Goal: Task Accomplishment & Management: Manage account settings

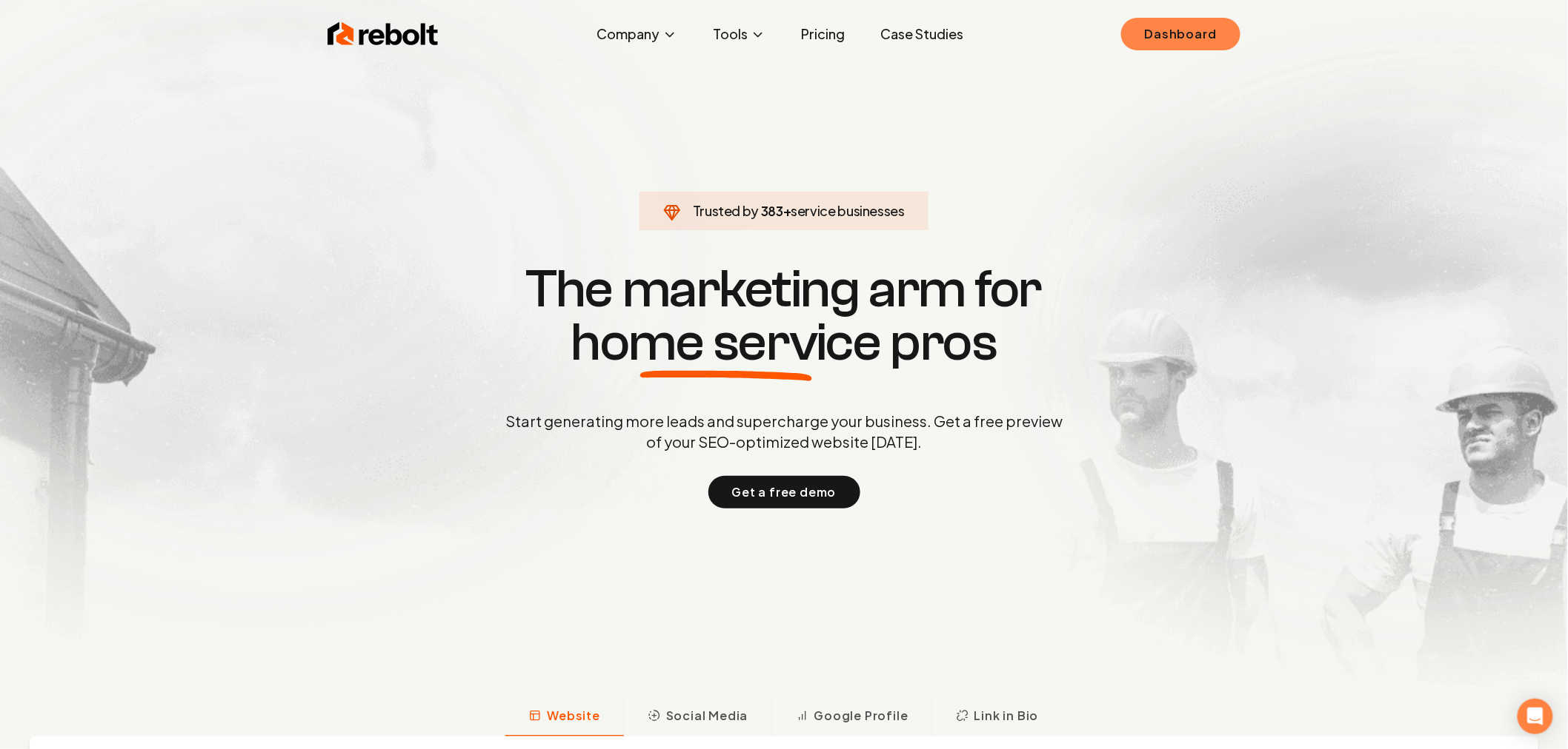
click at [1169, 44] on link "Dashboard" at bounding box center [1180, 34] width 120 height 33
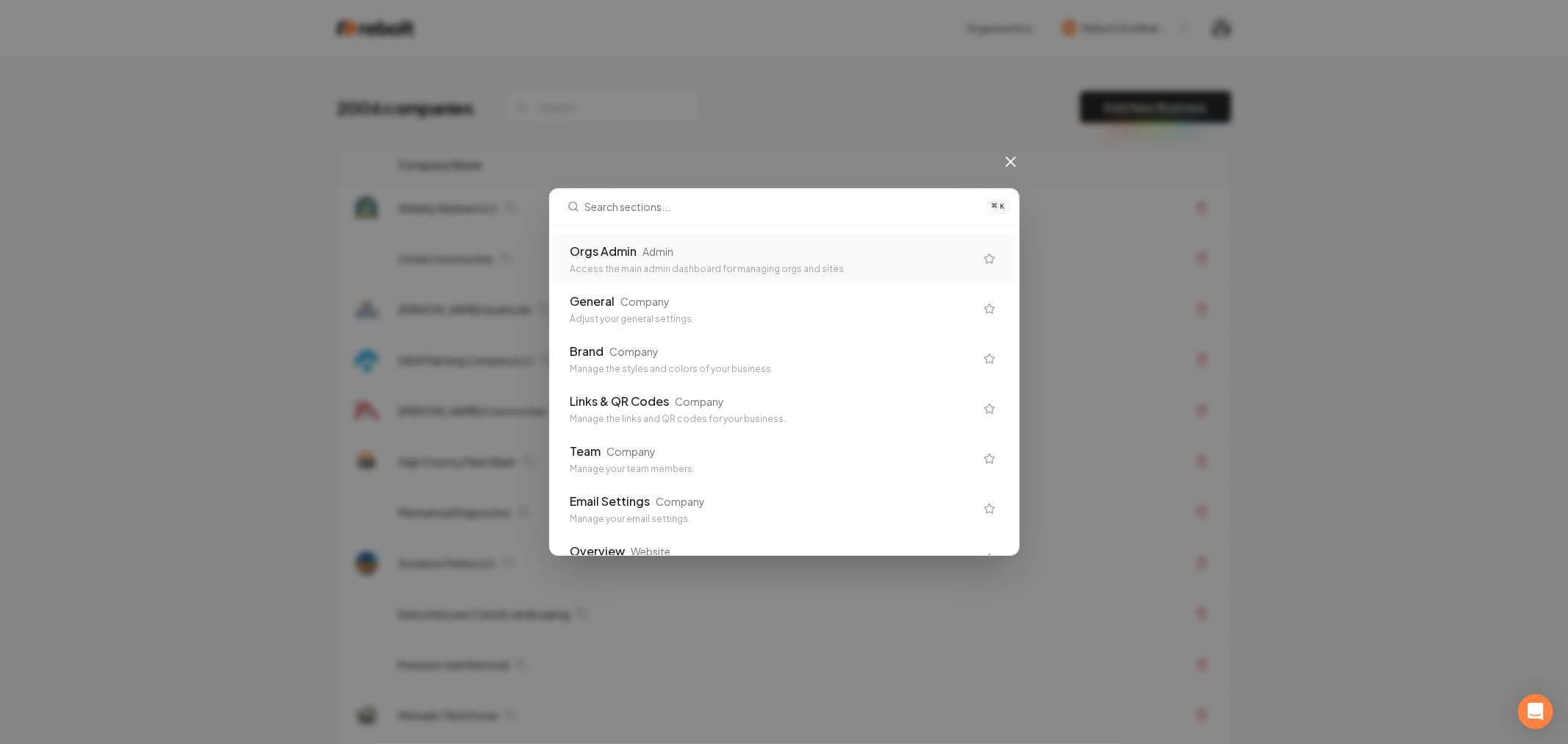
click at [631, 248] on div "Orgs Admin" at bounding box center [604, 252] width 67 height 18
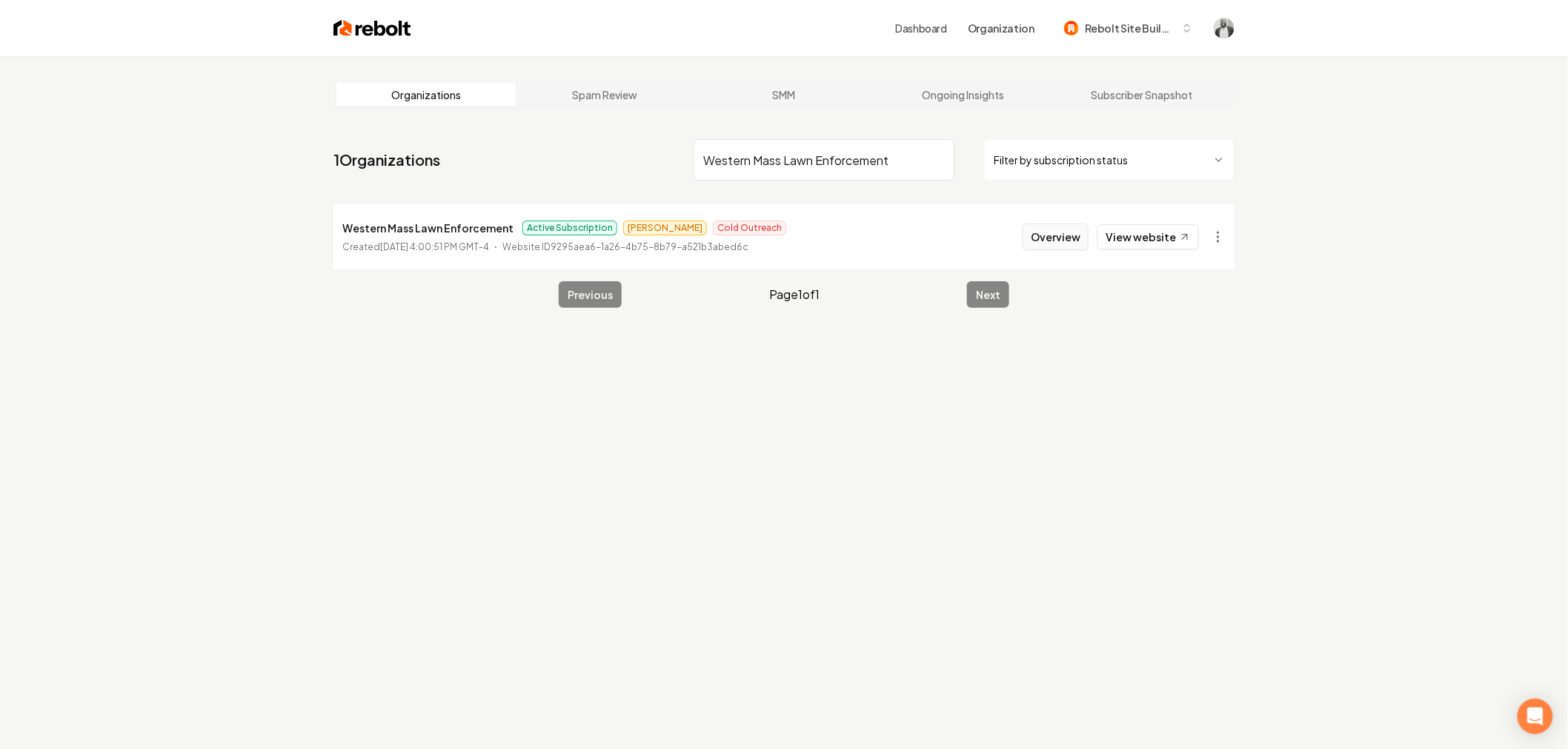
type input "Western Mass Lawn Enforcement"
click at [1039, 243] on button "Overview" at bounding box center [1055, 237] width 66 height 27
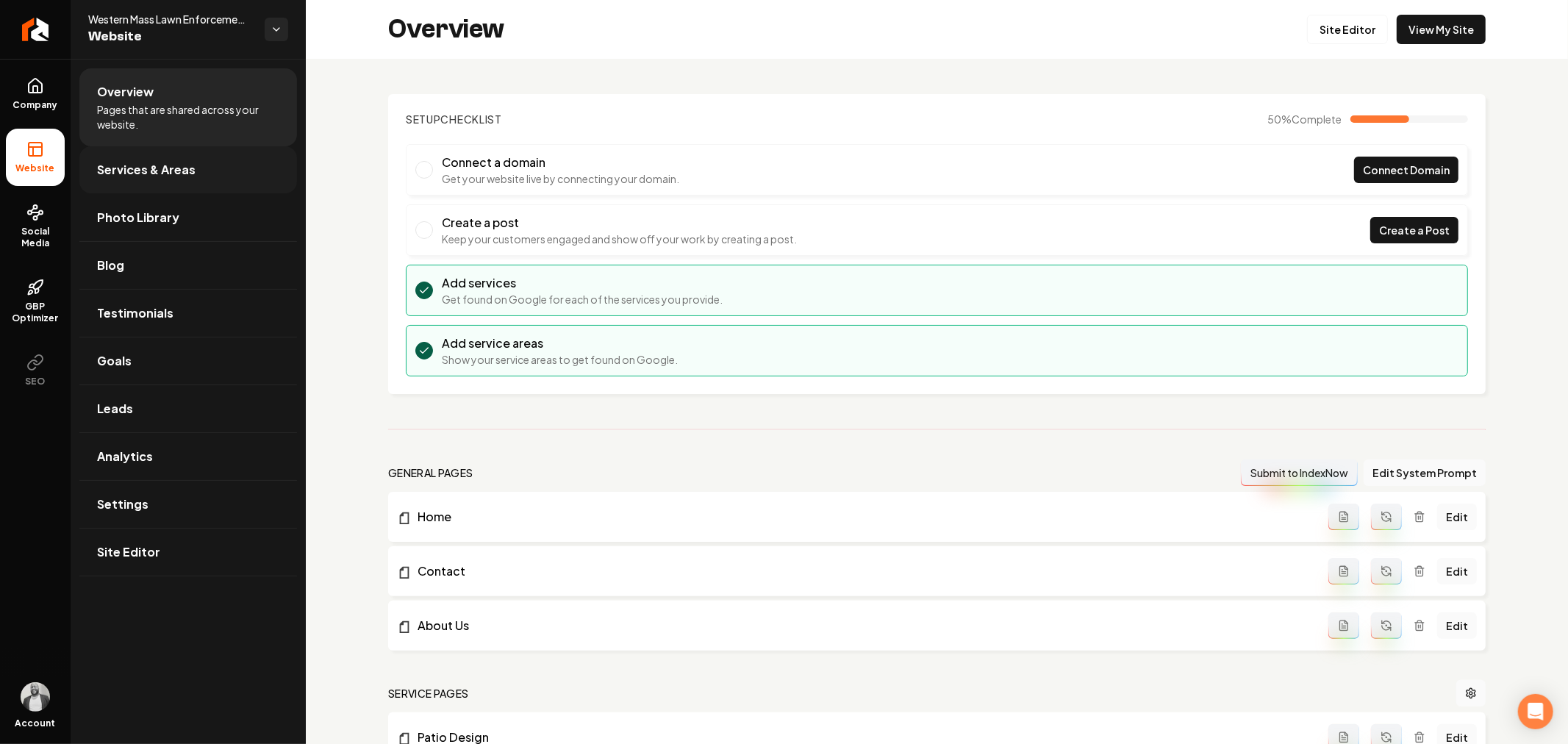
click at [150, 180] on link "Services & Areas" at bounding box center [187, 169] width 217 height 47
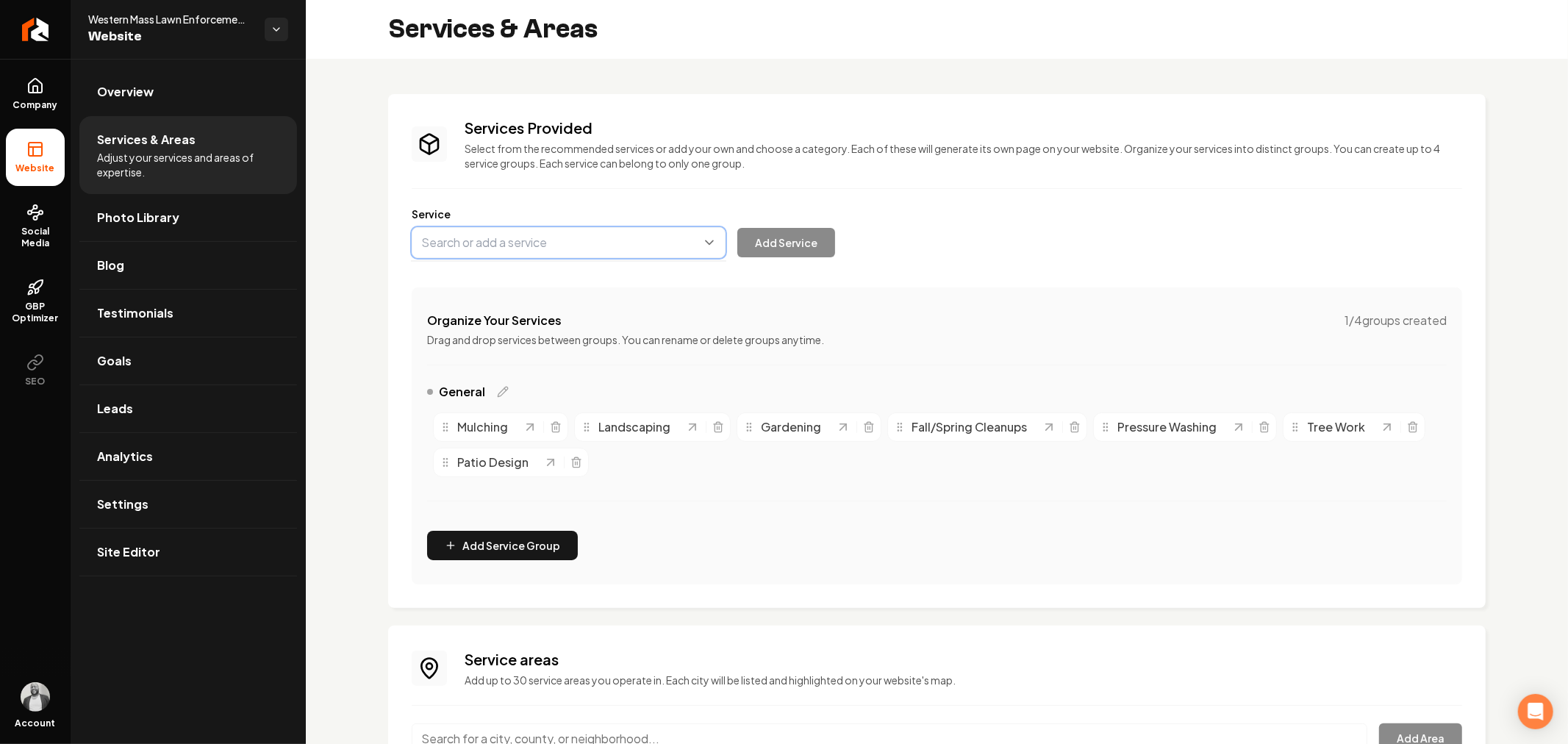
click at [597, 247] on button "Main content area" at bounding box center [568, 242] width 314 height 31
paste input "Junk Removal"
drag, startPoint x: 554, startPoint y: 276, endPoint x: 600, endPoint y: 276, distance: 46.0
type input "Junk Removal"
click at [784, 250] on button "Add Service" at bounding box center [786, 242] width 98 height 29
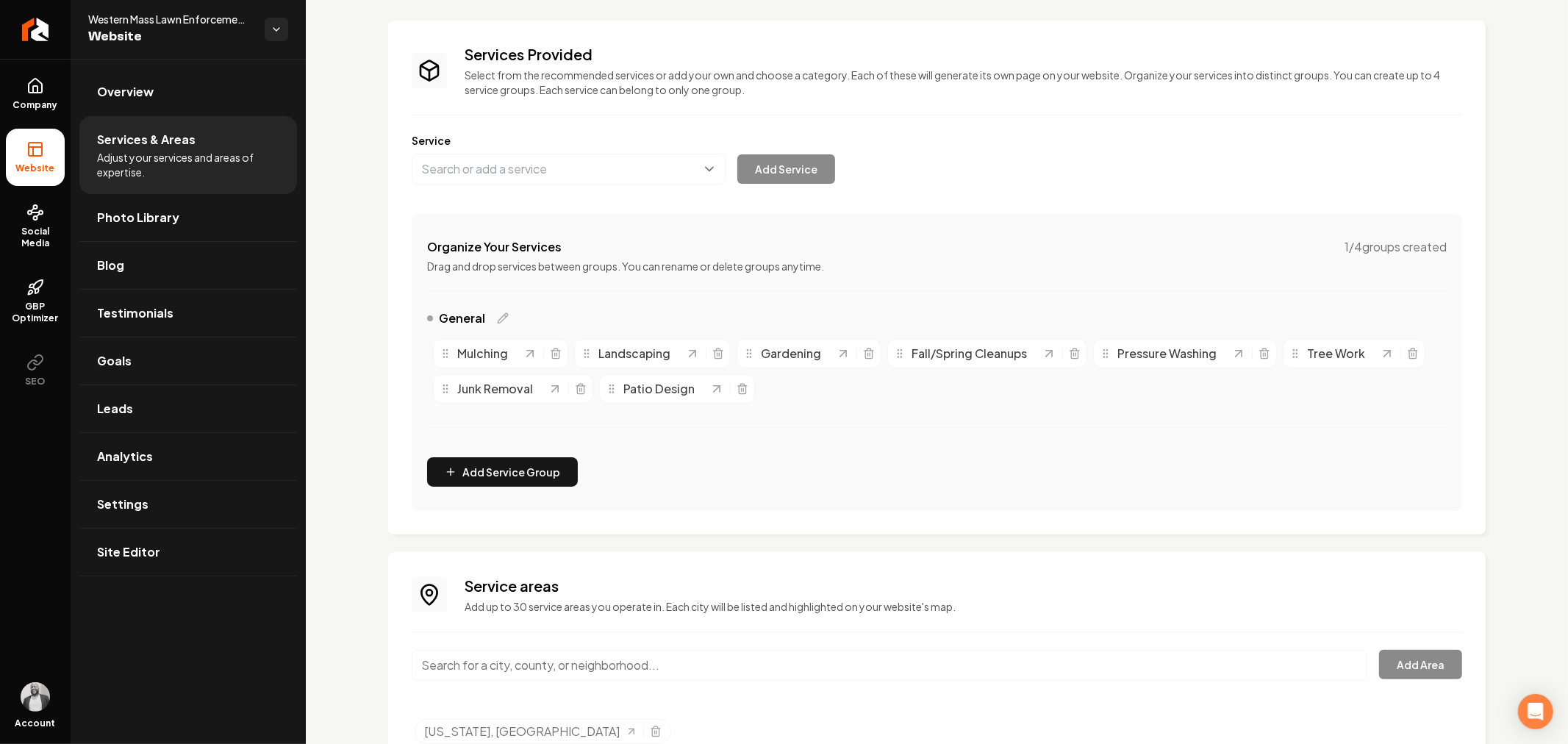
scroll to position [137, 0]
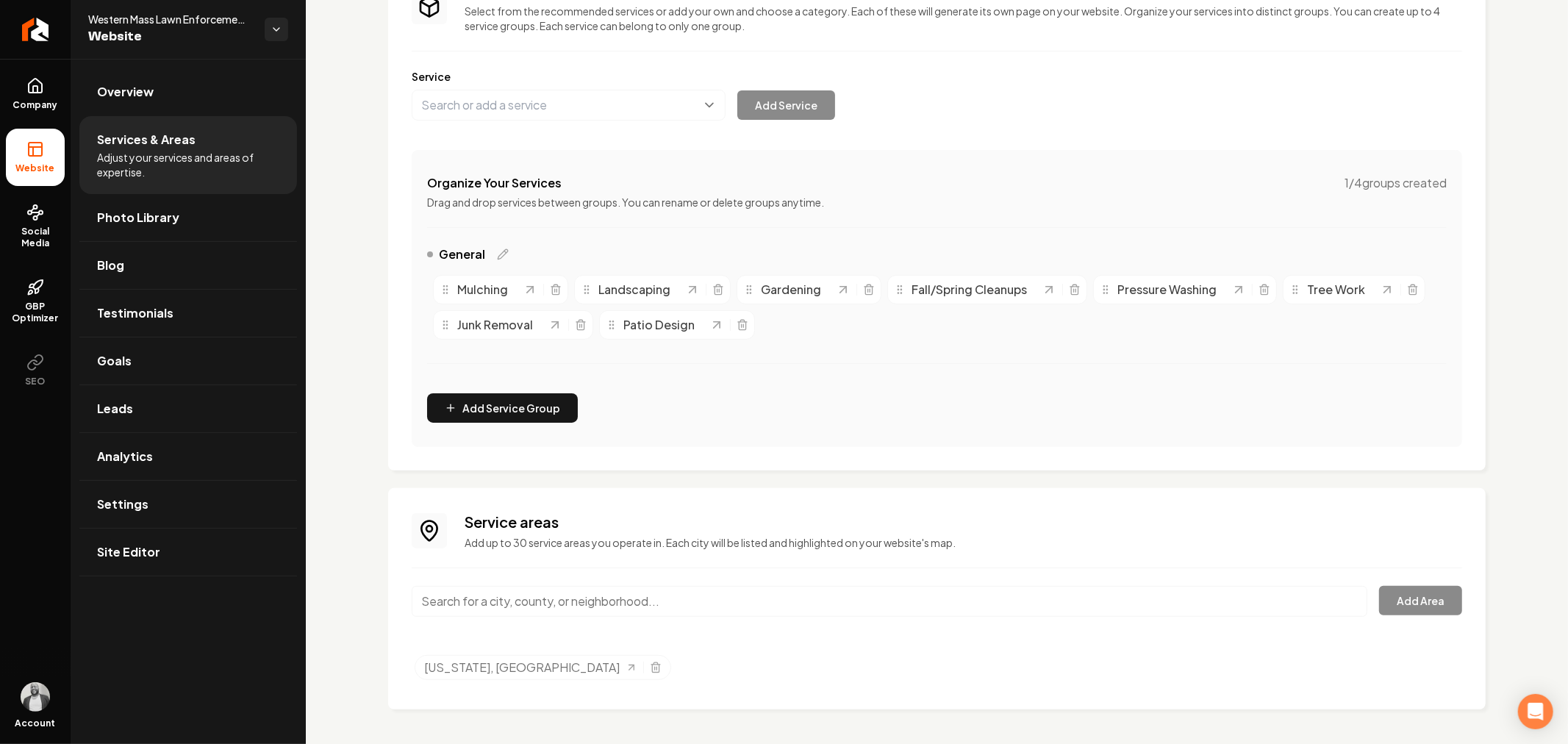
click at [550, 606] on input "Main content area" at bounding box center [890, 601] width 956 height 31
paste input "[GEOGRAPHIC_DATA]"
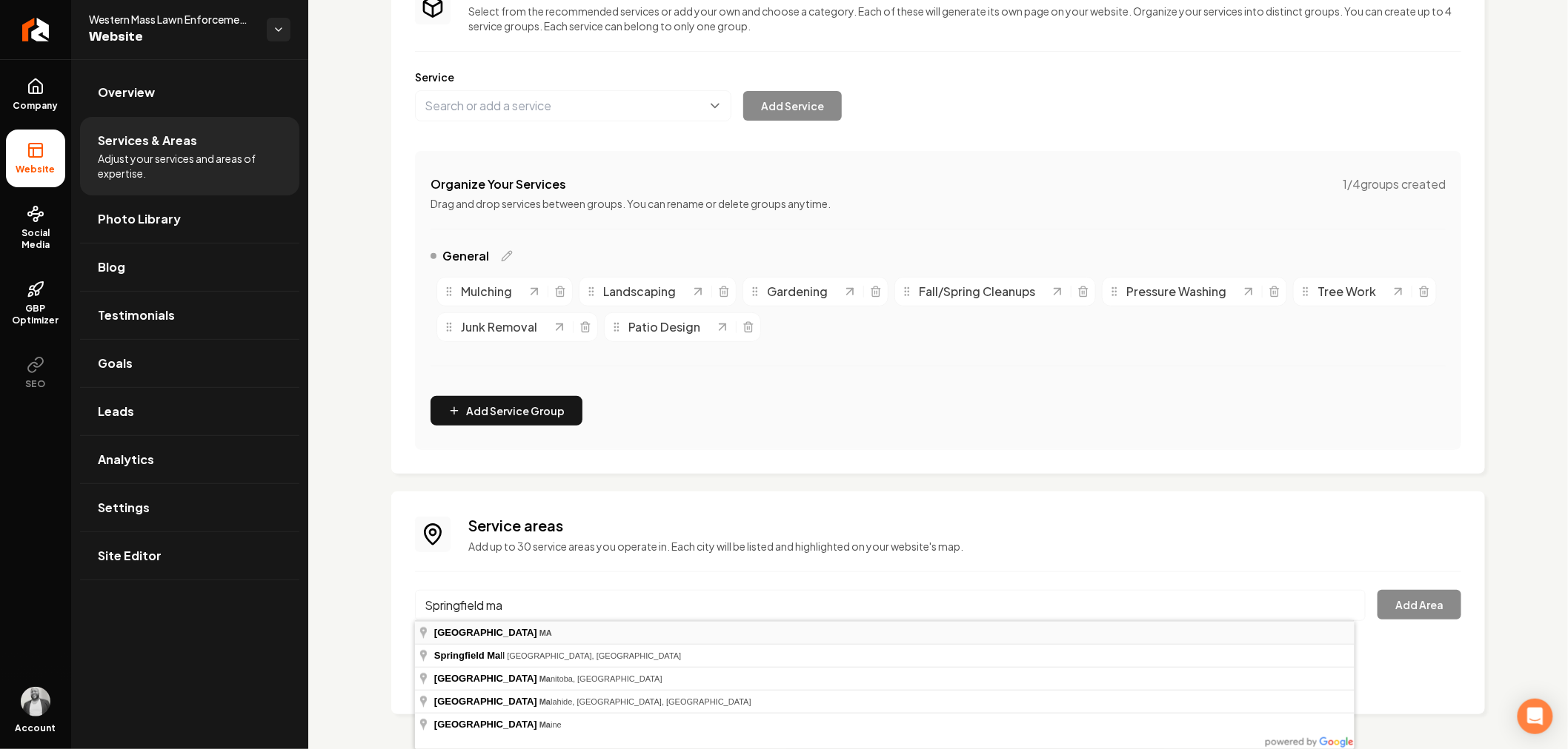
type input "[GEOGRAPHIC_DATA], [GEOGRAPHIC_DATA]"
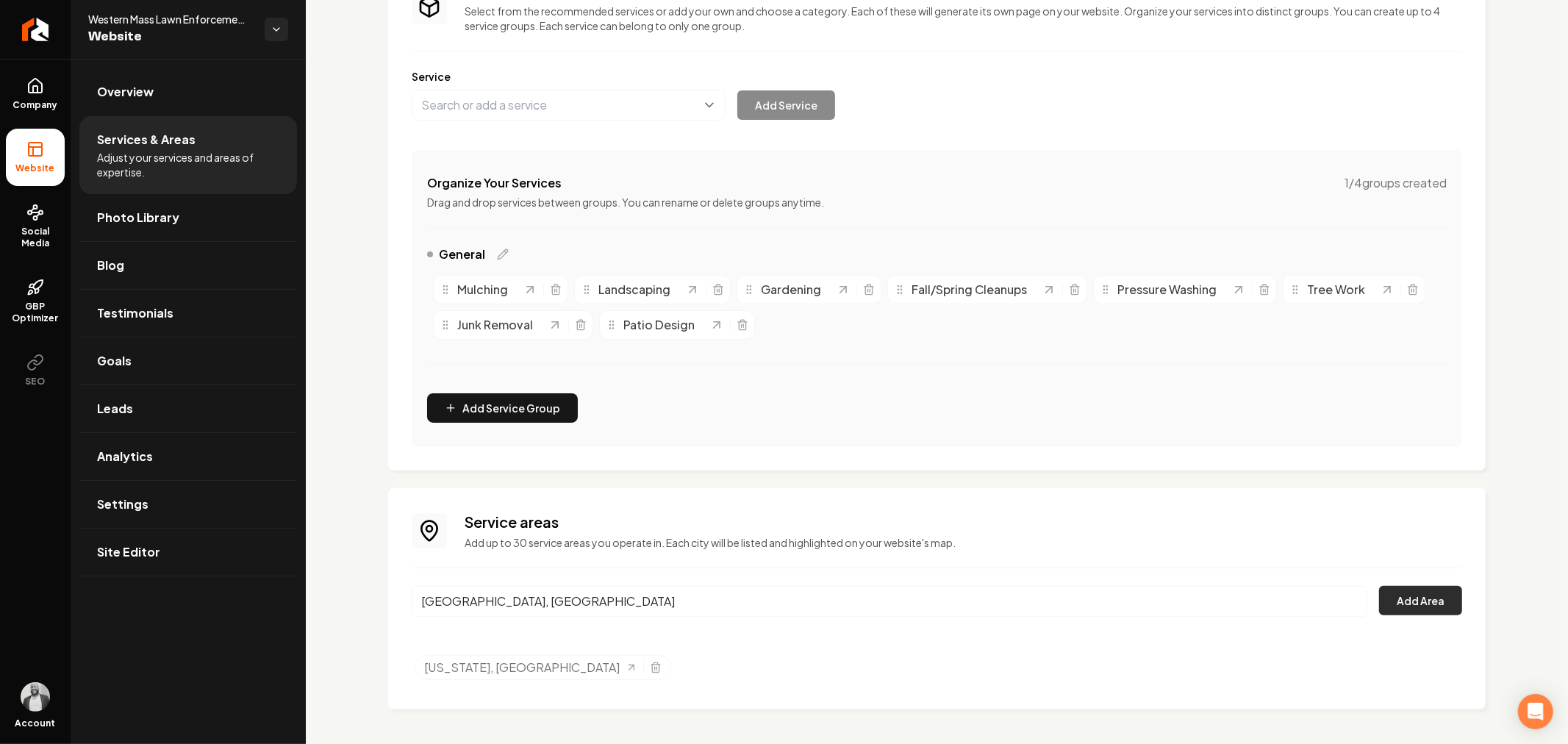
click at [1414, 606] on button "Add Area" at bounding box center [1420, 600] width 83 height 29
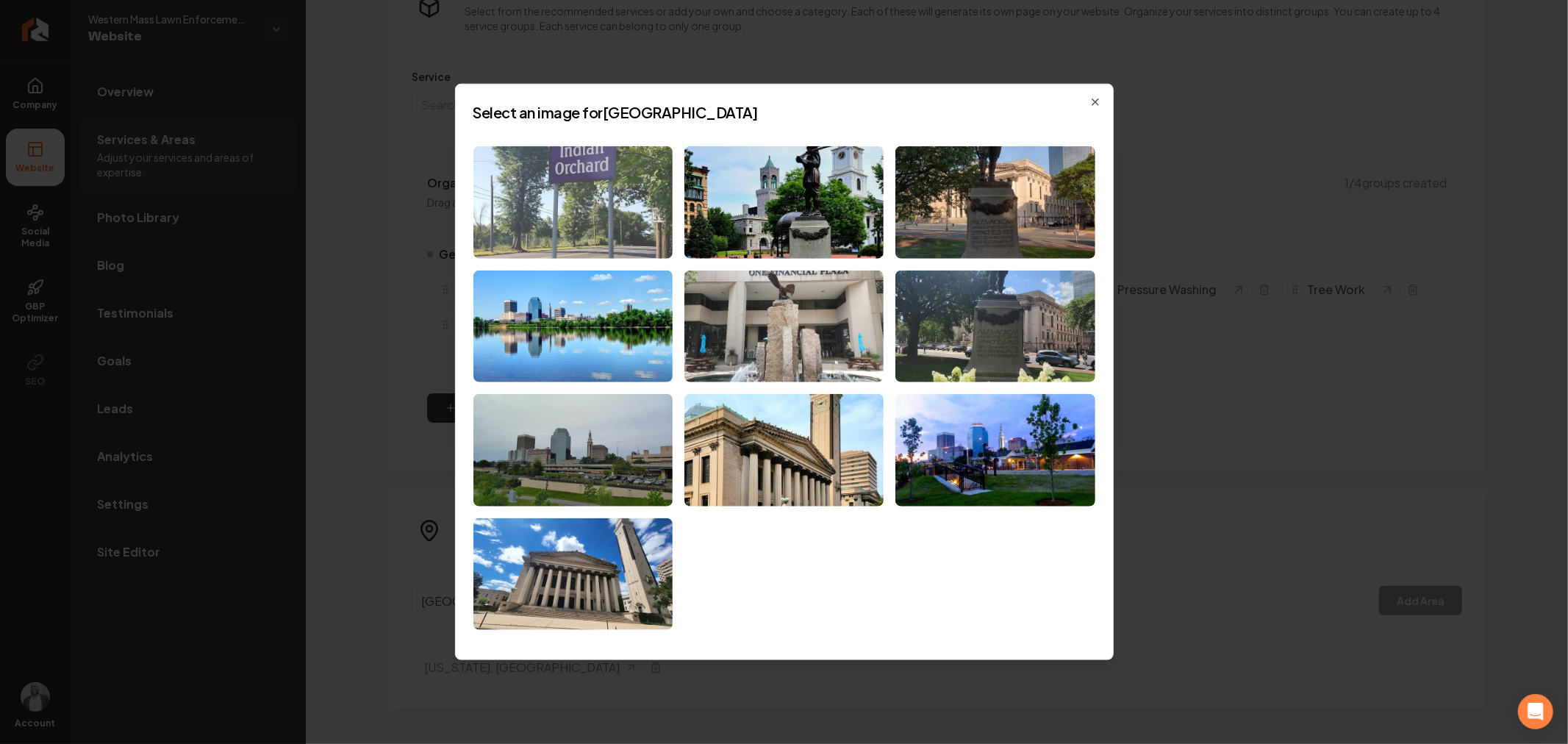
click at [525, 204] on img at bounding box center [573, 203] width 199 height 113
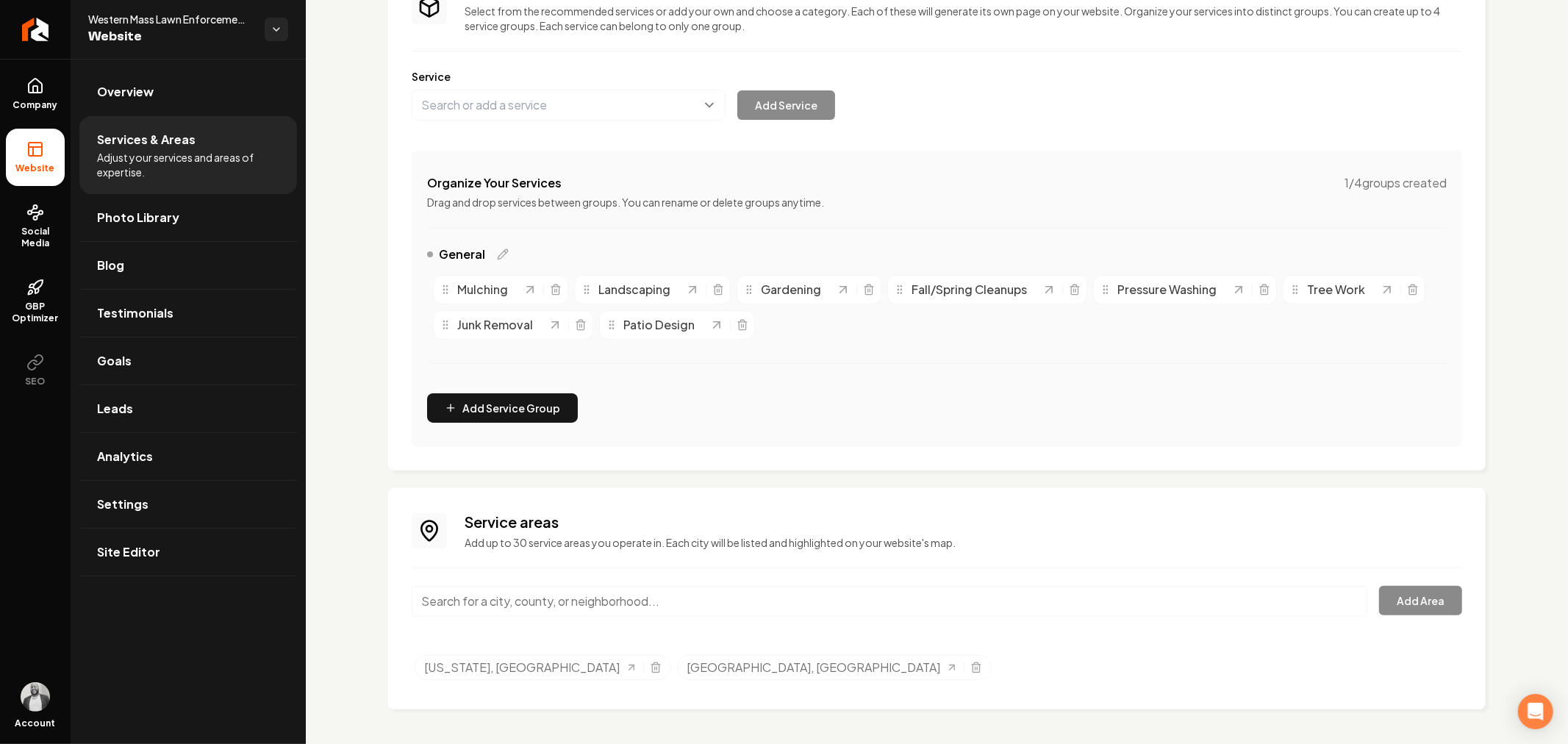
click at [655, 600] on input "Main content area" at bounding box center [890, 601] width 956 height 31
paste input "Ludlow"
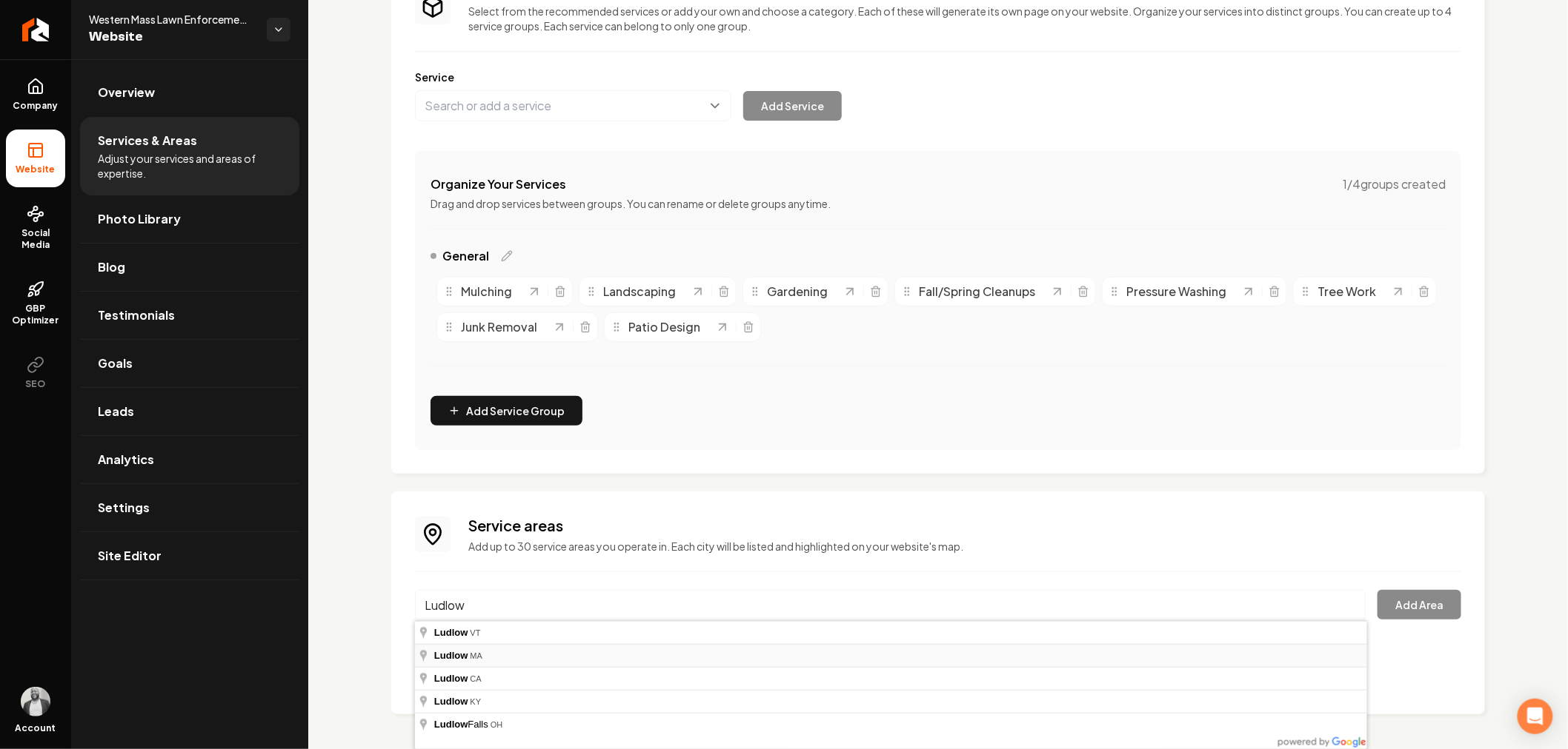
type input "[GEOGRAPHIC_DATA], [GEOGRAPHIC_DATA]"
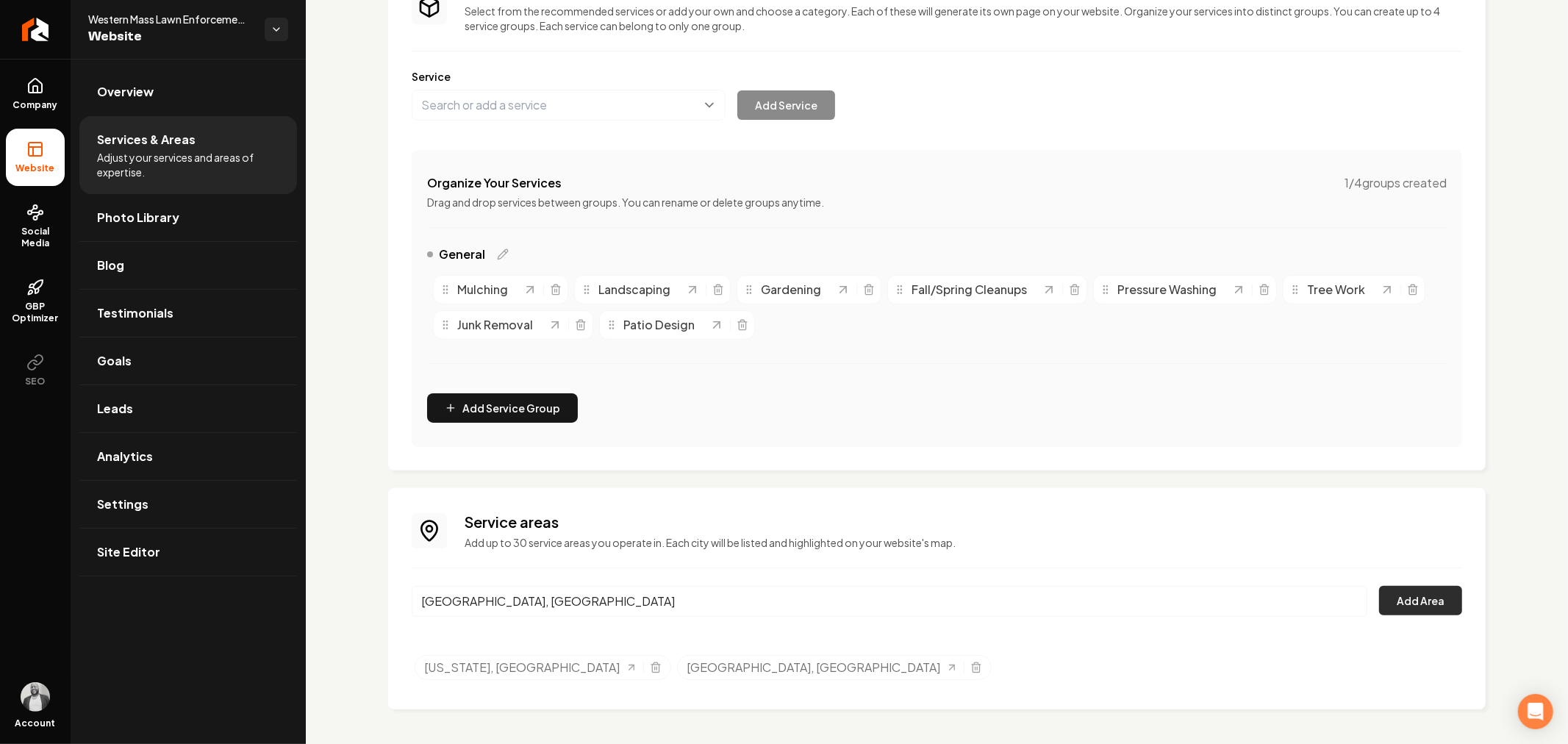
click at [1403, 593] on button "Add Area" at bounding box center [1420, 600] width 83 height 29
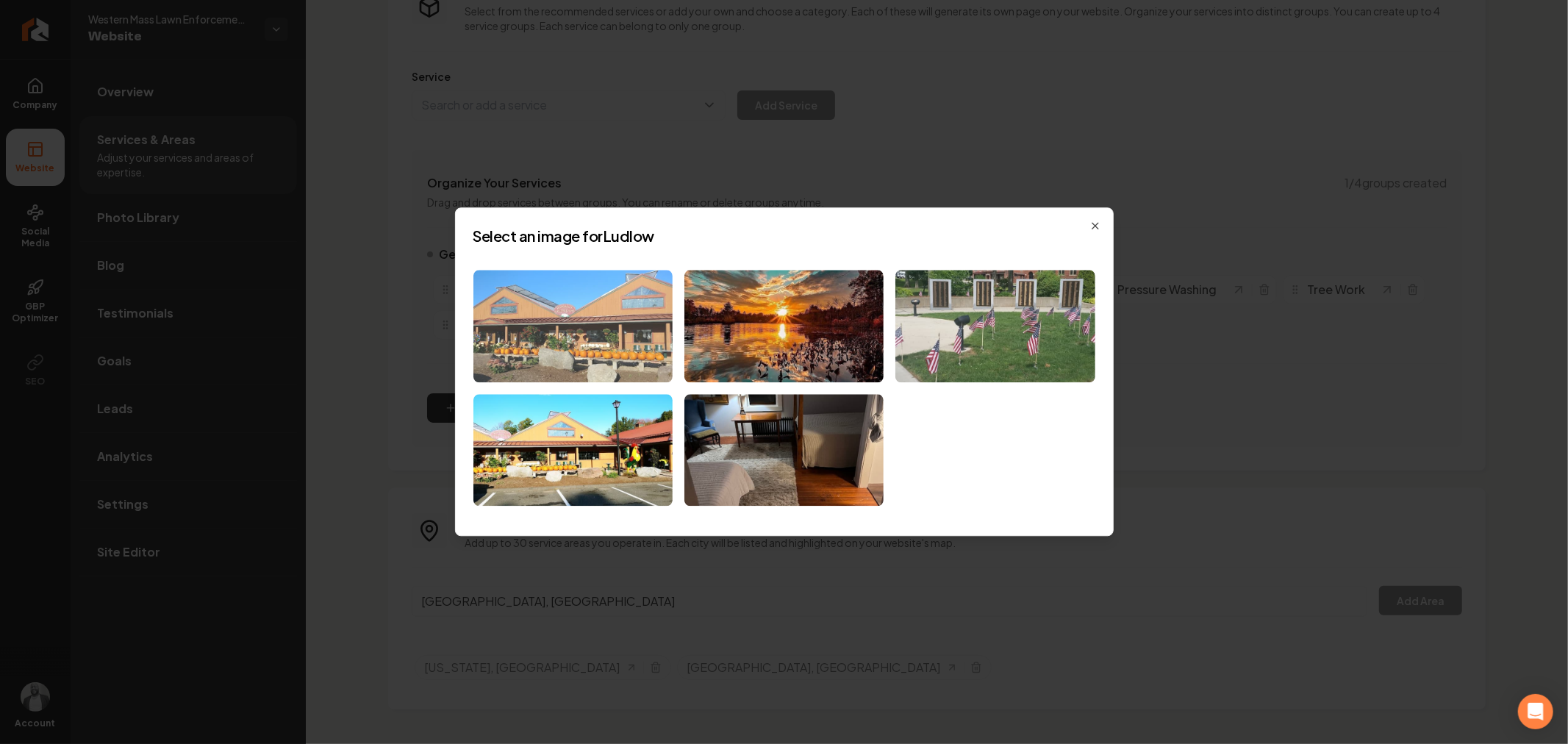
click at [583, 341] on img at bounding box center [573, 327] width 199 height 113
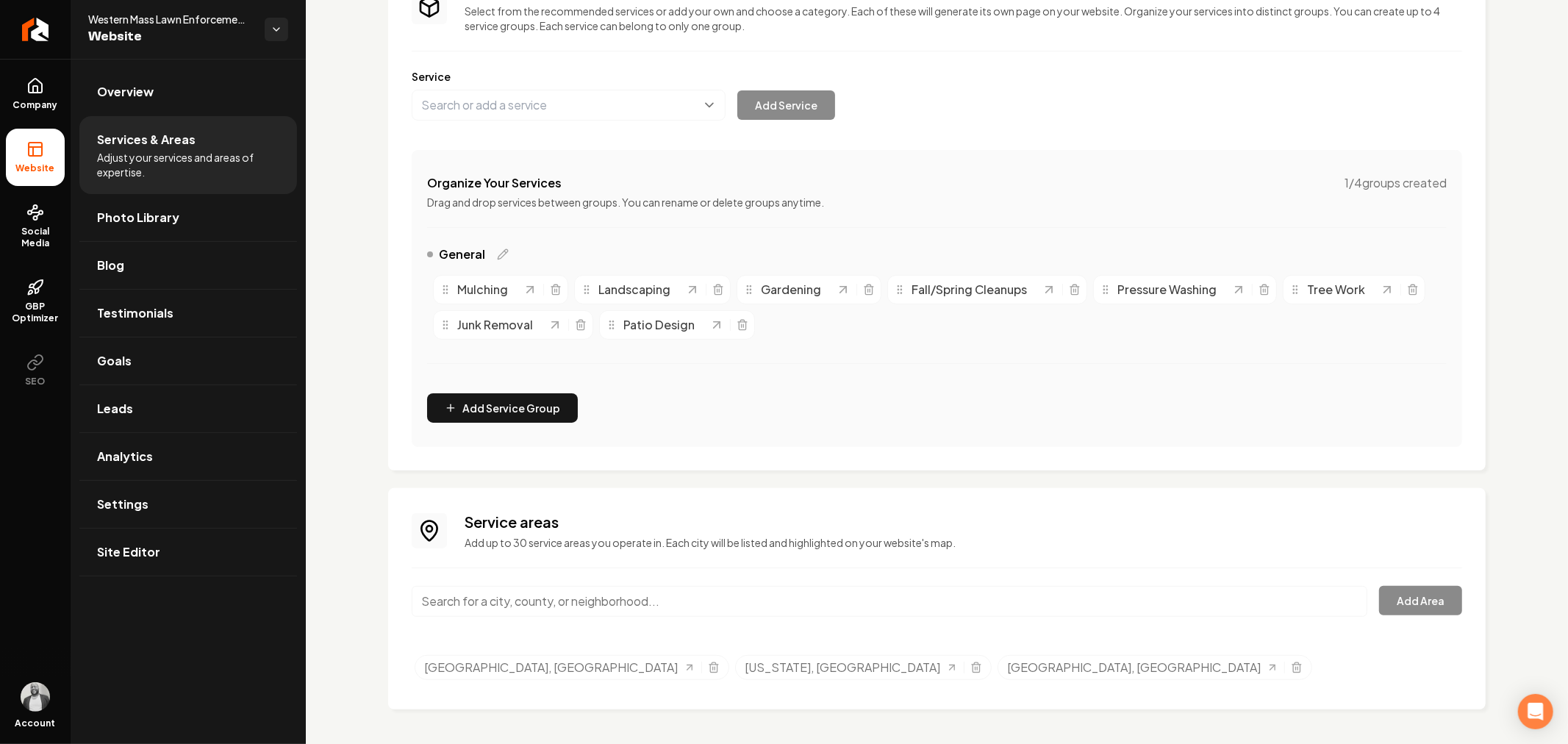
click at [693, 589] on input "Main content area" at bounding box center [890, 601] width 956 height 31
paste input "Wilbraham"
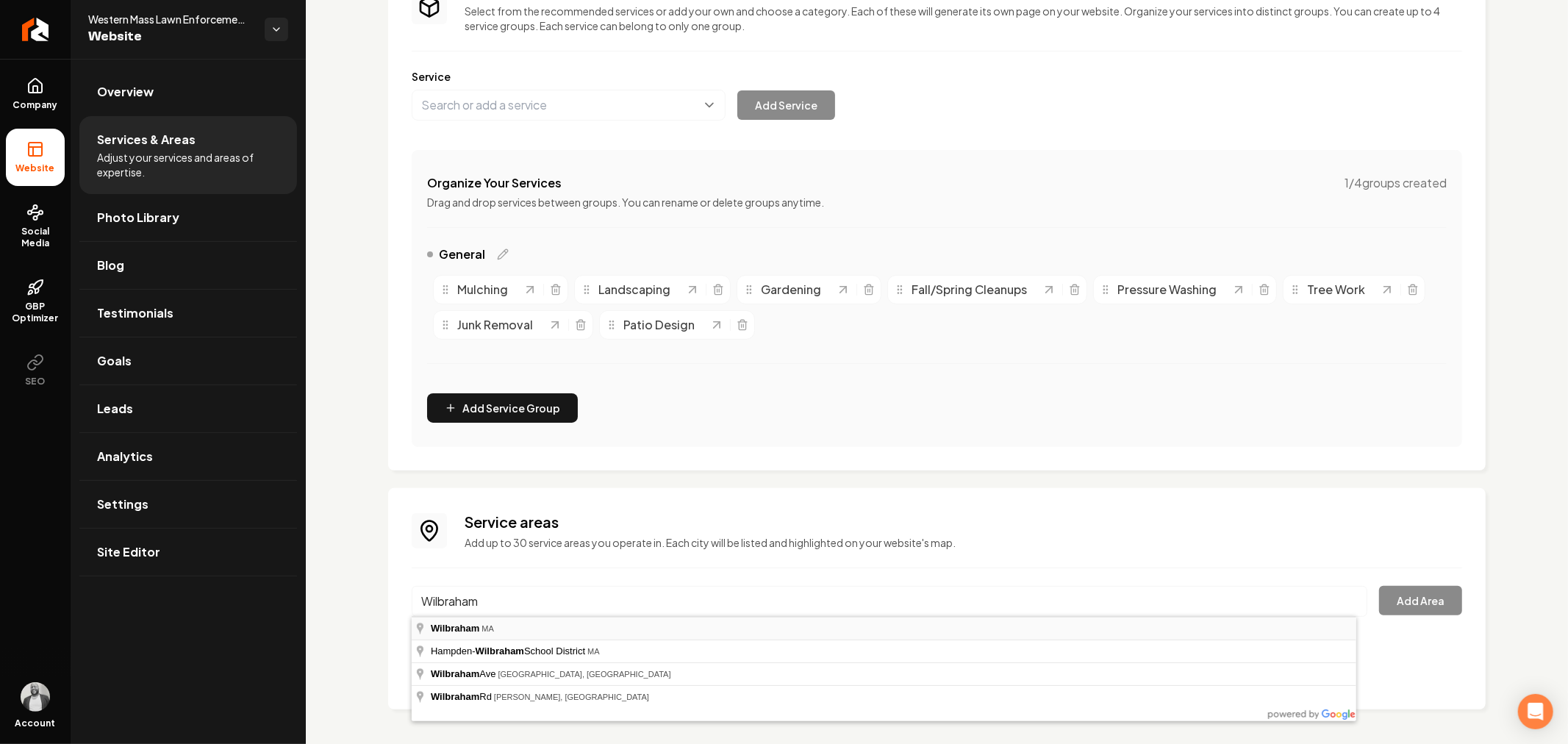
type input "[PERSON_NAME], [GEOGRAPHIC_DATA]"
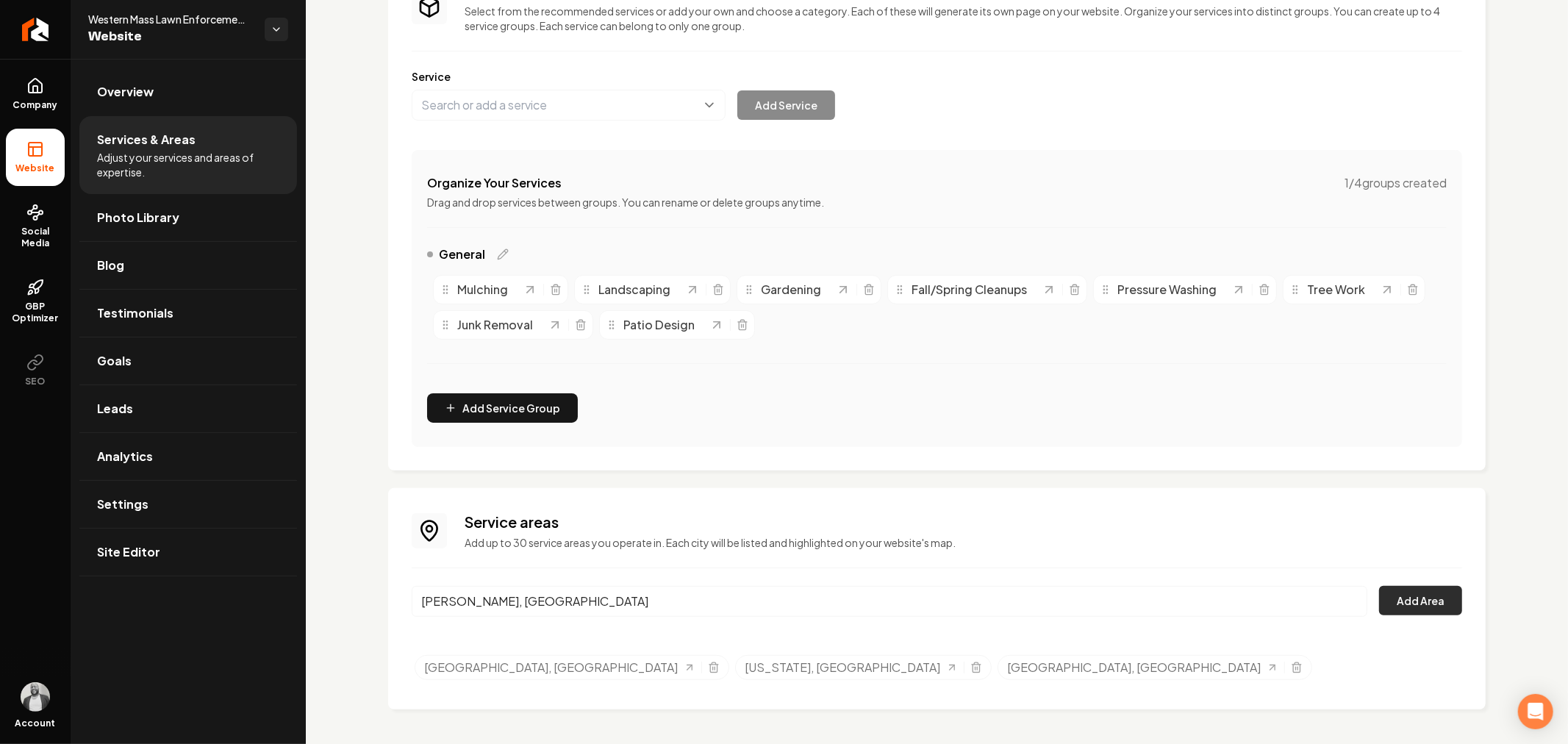
click at [1392, 601] on button "Add Area" at bounding box center [1420, 600] width 83 height 29
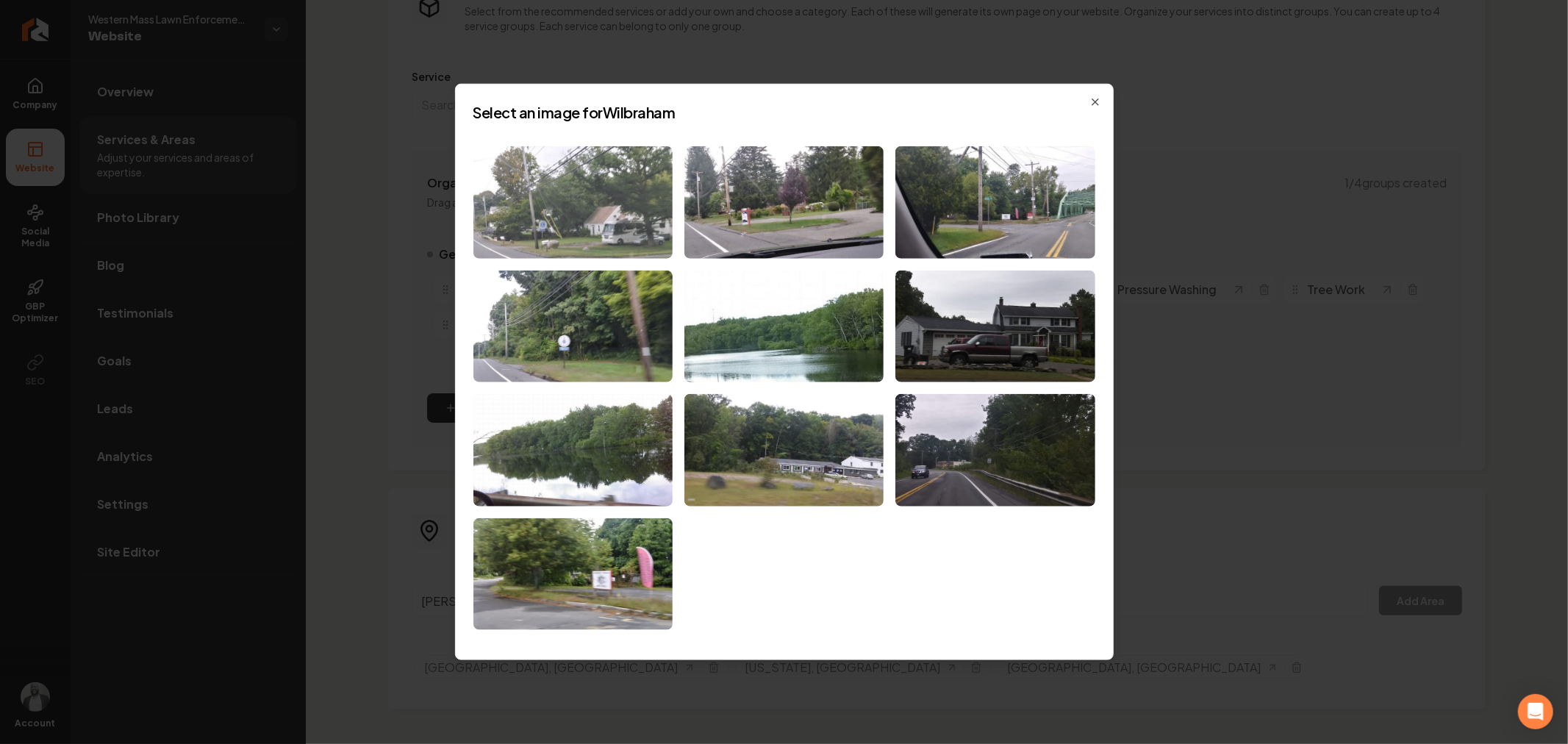
click at [578, 221] on img at bounding box center [573, 203] width 199 height 113
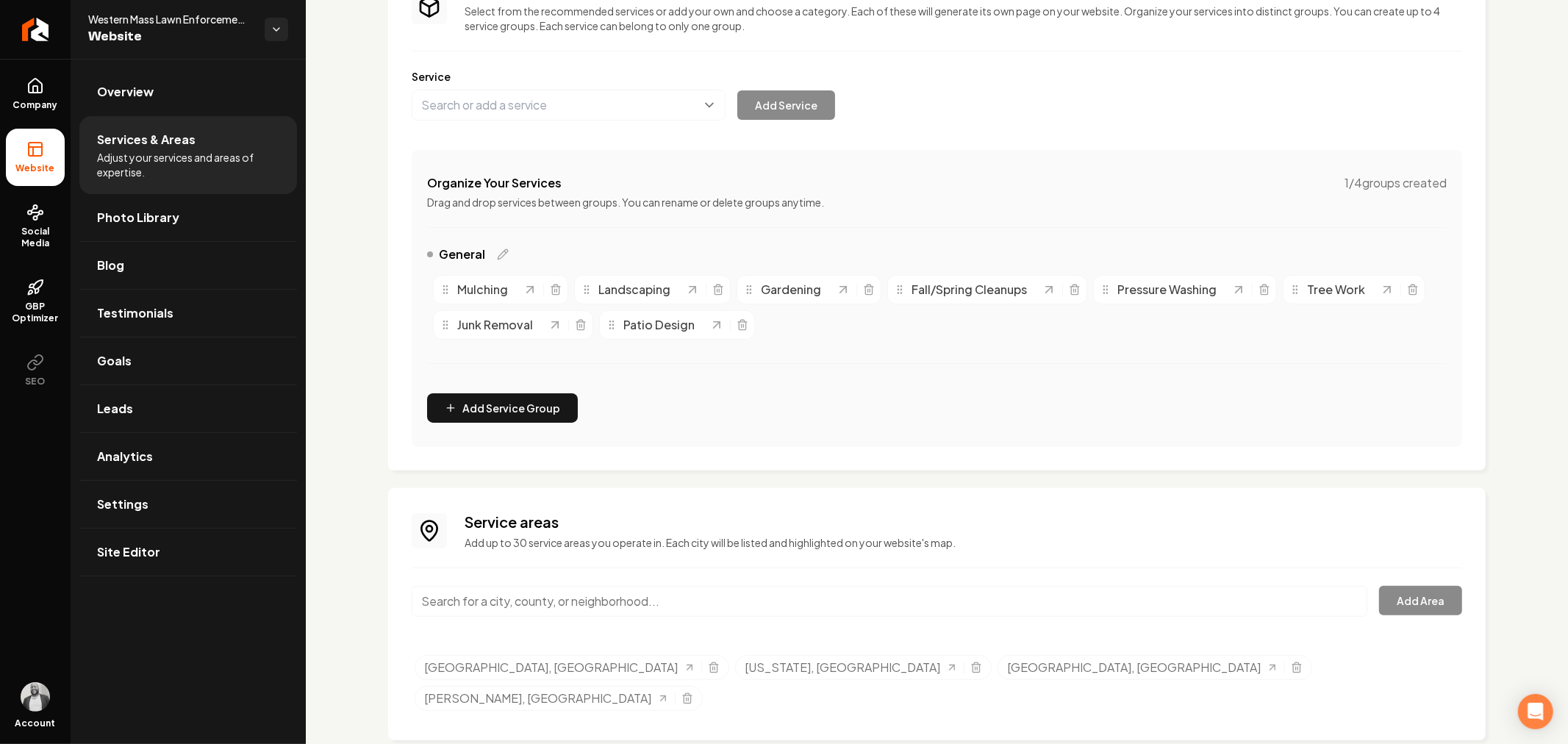
click at [723, 593] on input "Main content area" at bounding box center [890, 601] width 956 height 31
paste input "[PERSON_NAME]"
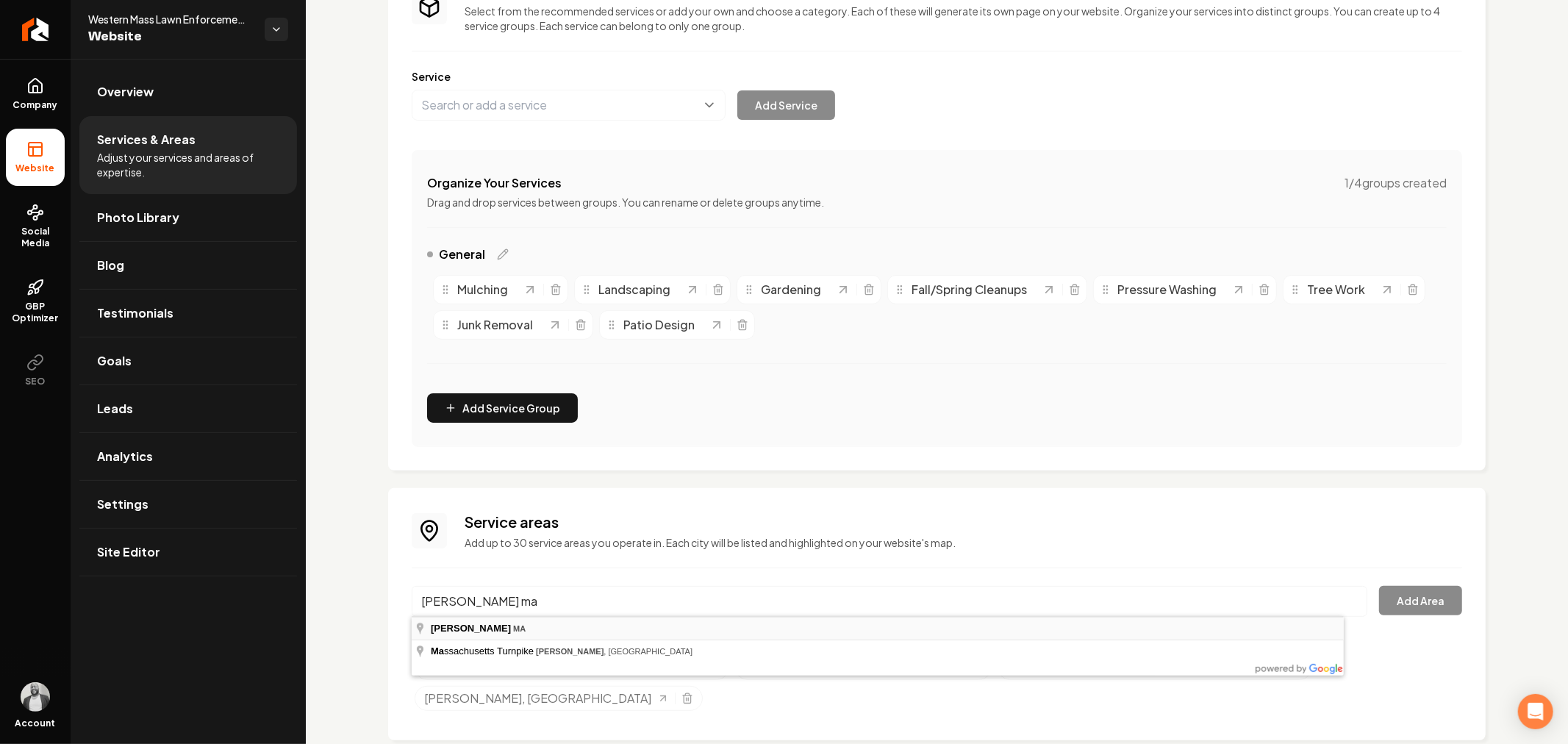
type input "[PERSON_NAME], [GEOGRAPHIC_DATA]"
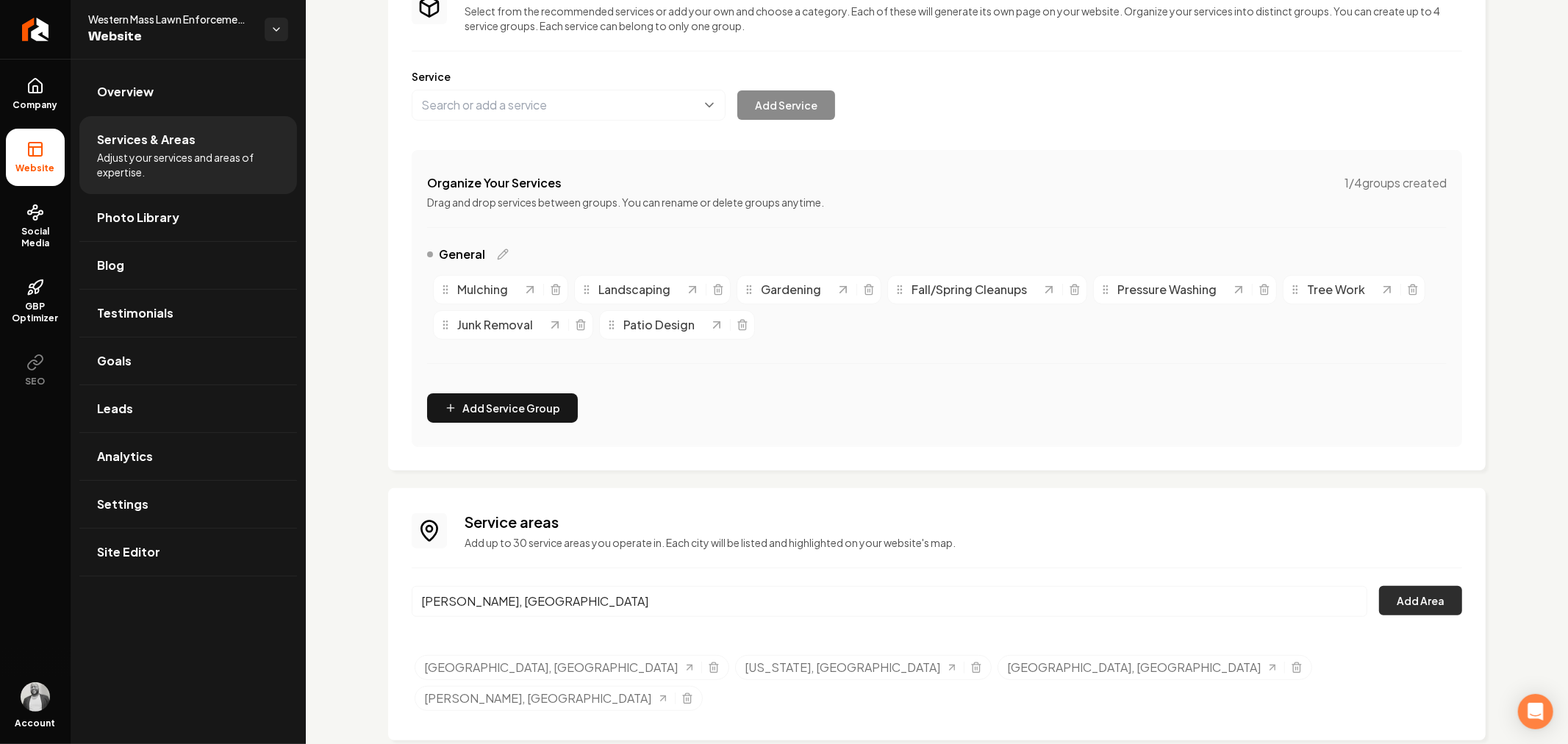
click at [1401, 606] on button "Add Area" at bounding box center [1420, 600] width 83 height 29
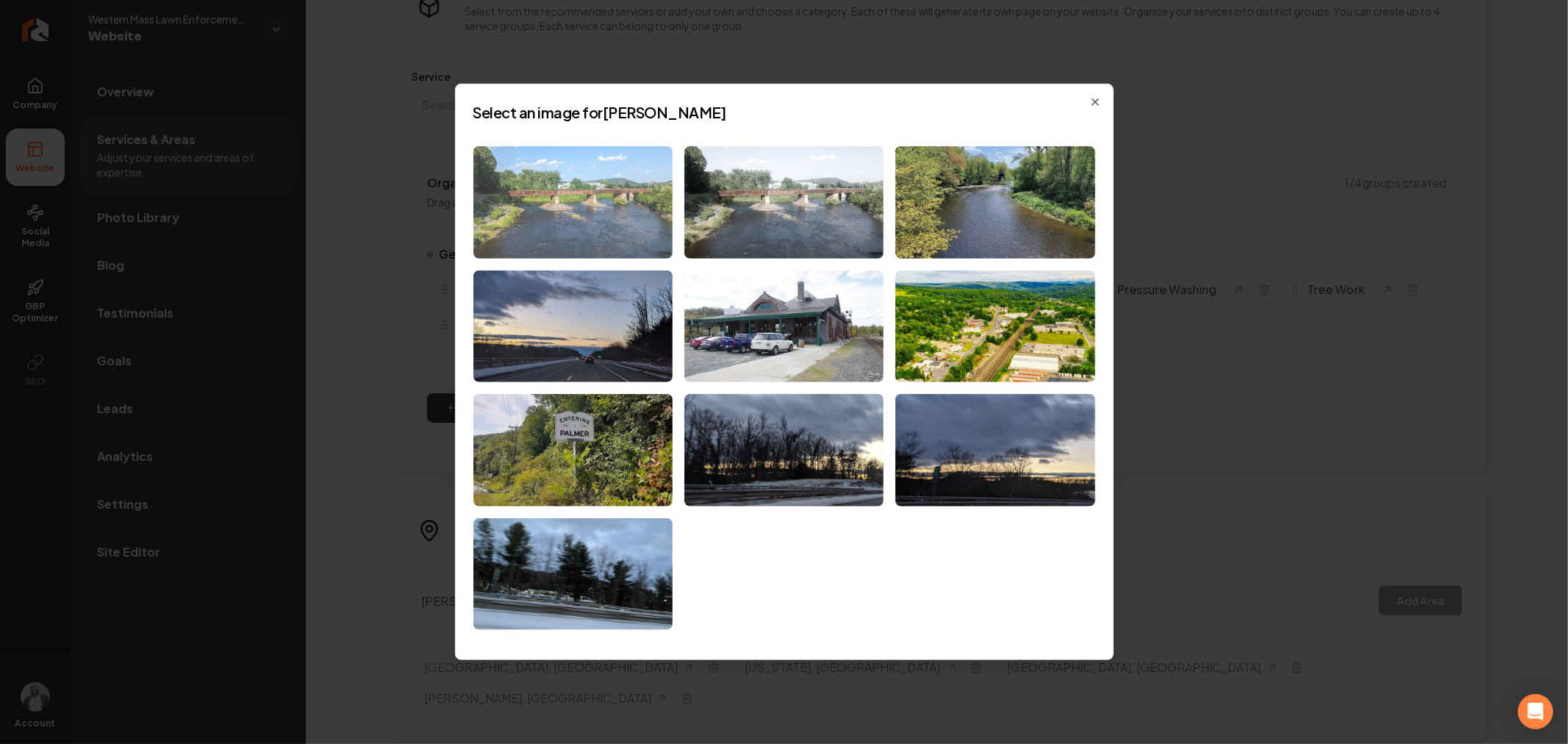
click at [550, 233] on img at bounding box center [573, 203] width 199 height 113
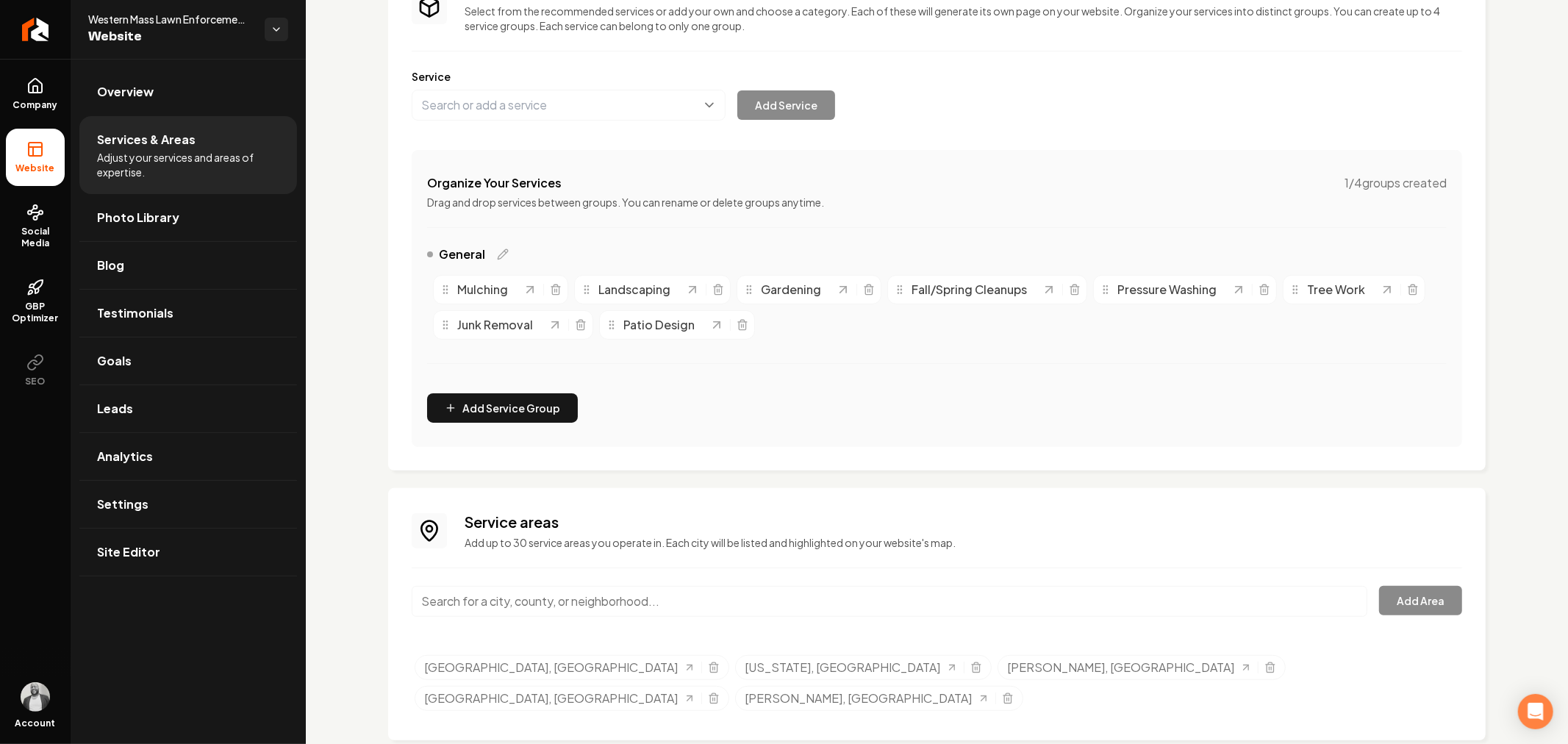
click at [664, 593] on input "Main content area" at bounding box center [890, 601] width 956 height 31
paste input "Longmeadow"
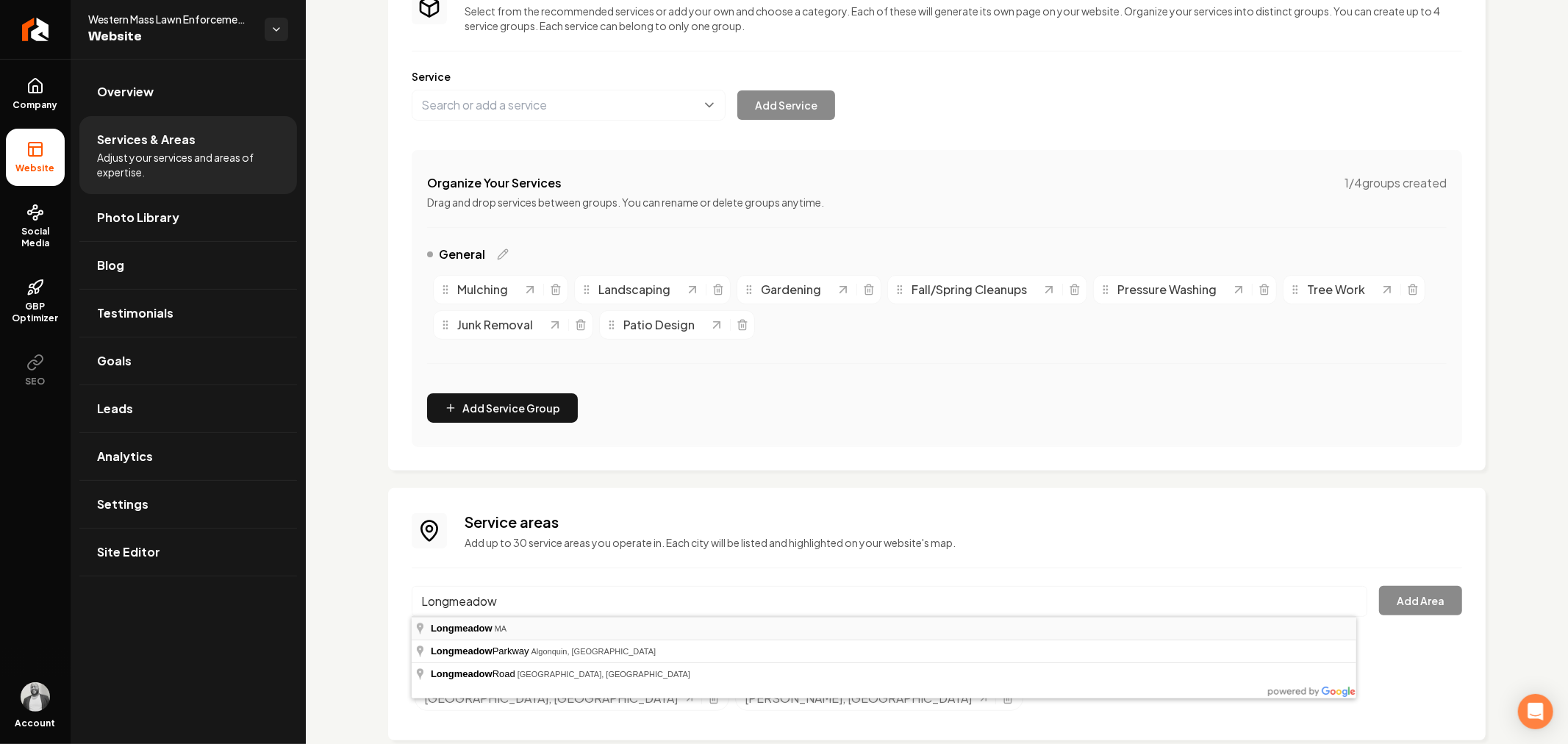
type input "Longmeadow, [GEOGRAPHIC_DATA]"
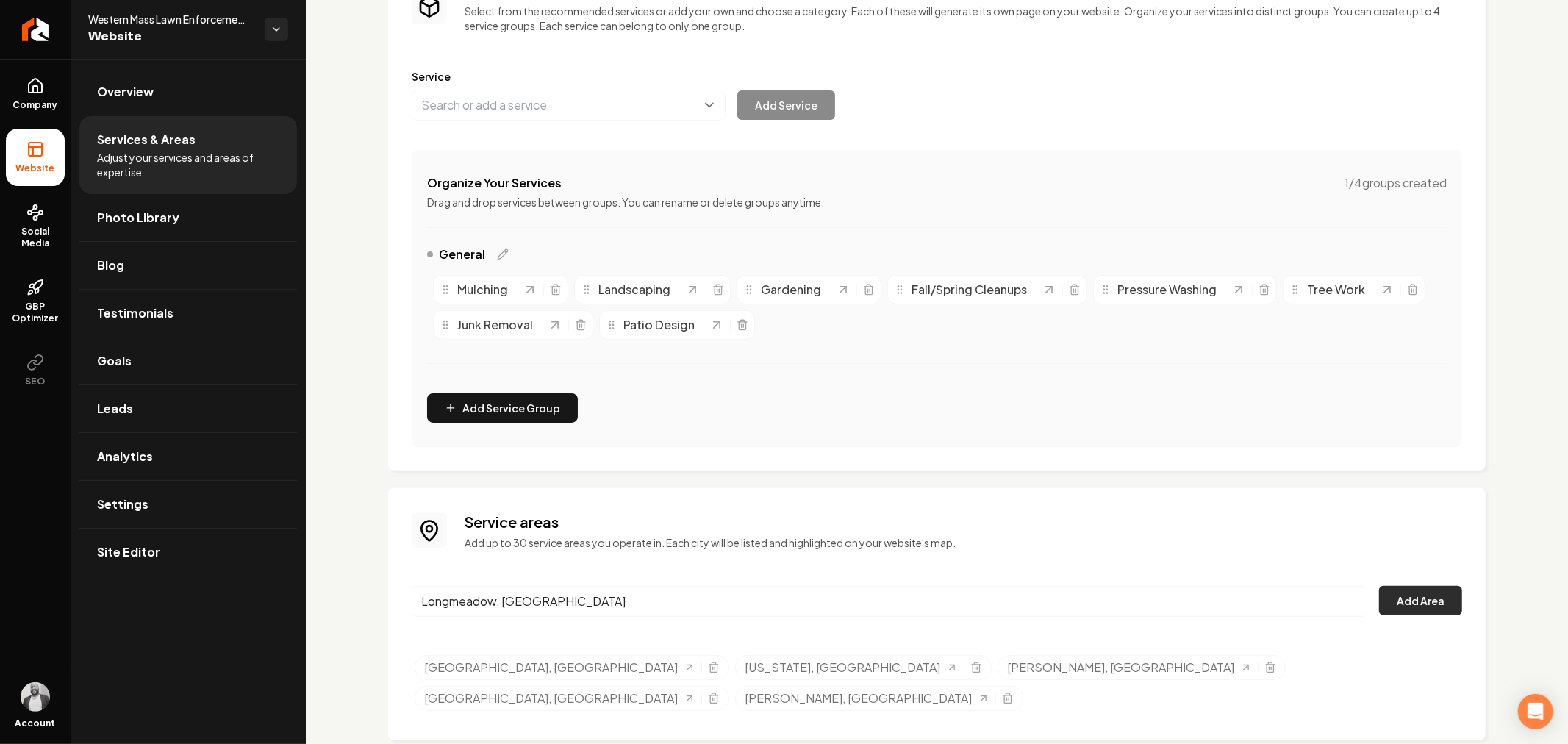
click at [1393, 604] on button "Add Area" at bounding box center [1420, 600] width 83 height 29
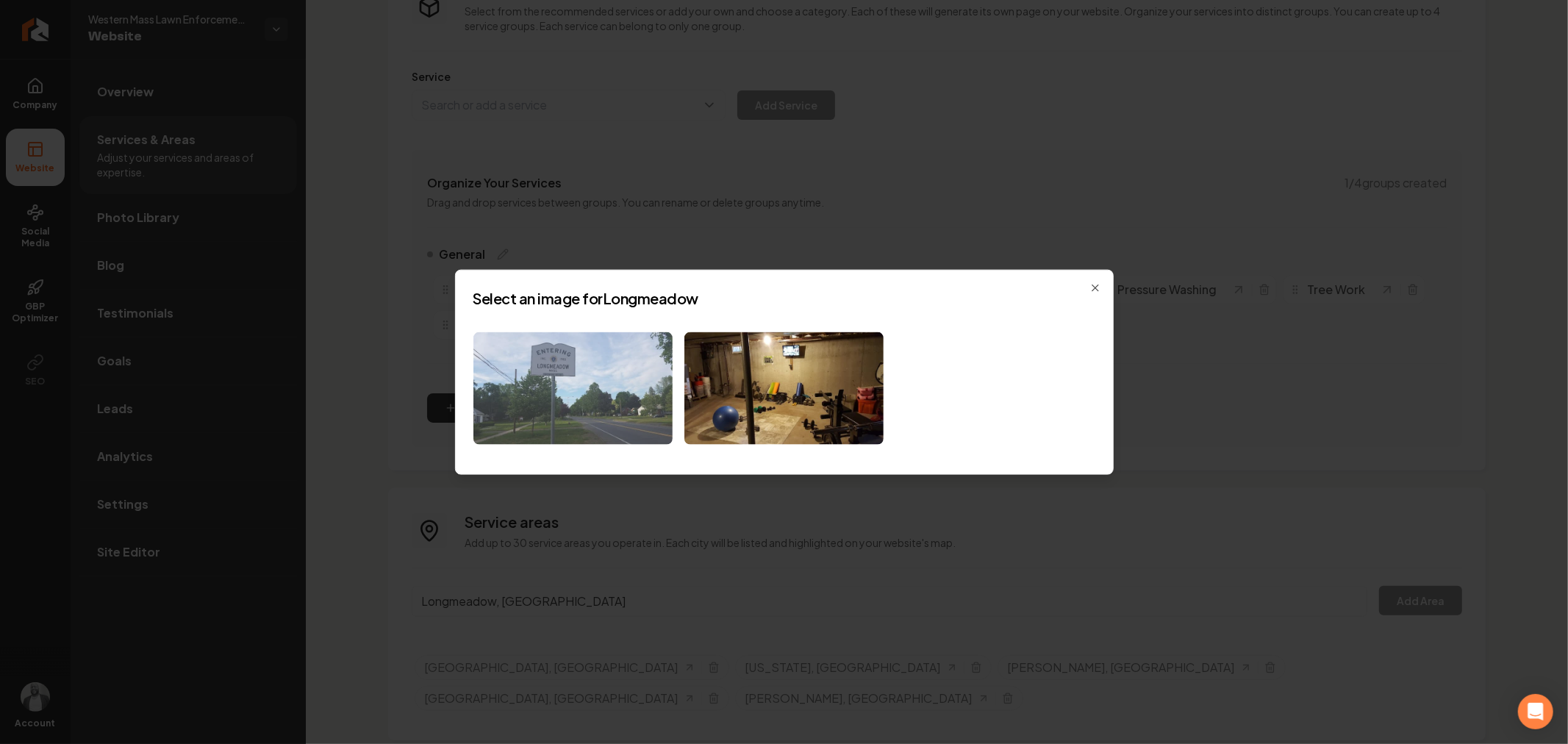
click at [527, 378] on img at bounding box center [573, 389] width 199 height 113
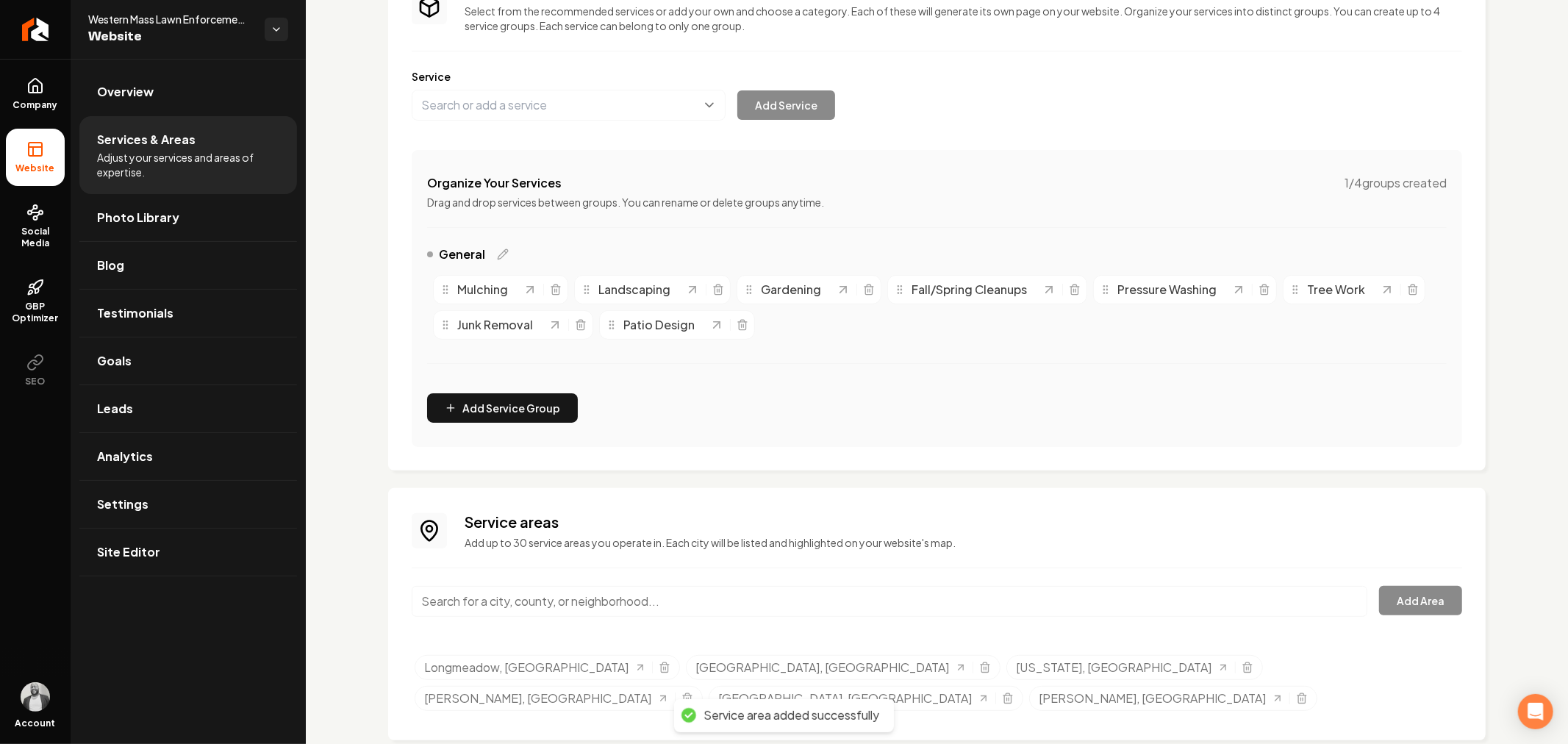
click at [710, 588] on input "Main content area" at bounding box center [890, 601] width 956 height 31
paste input "East Longmeadow"
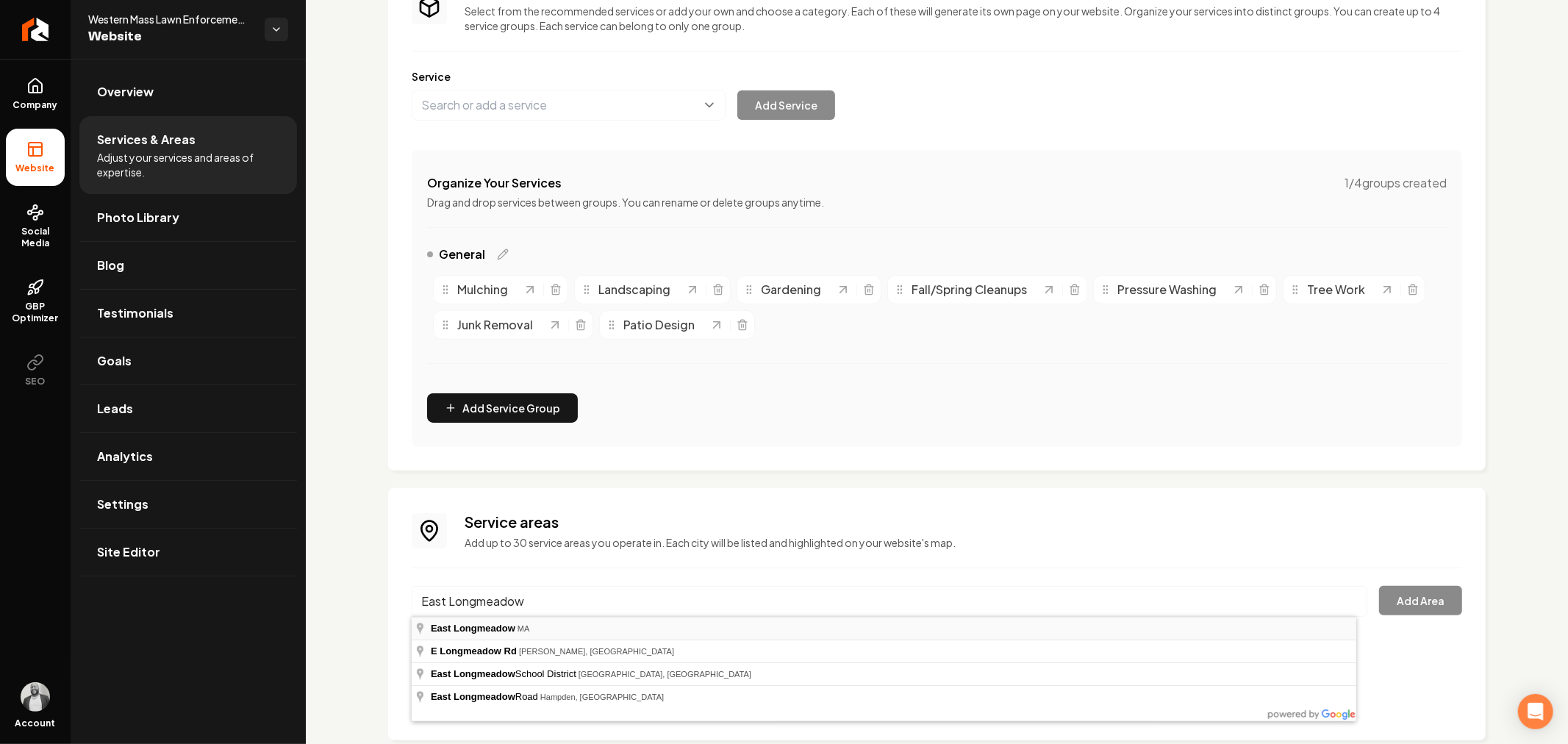
type input "[GEOGRAPHIC_DATA], [GEOGRAPHIC_DATA]"
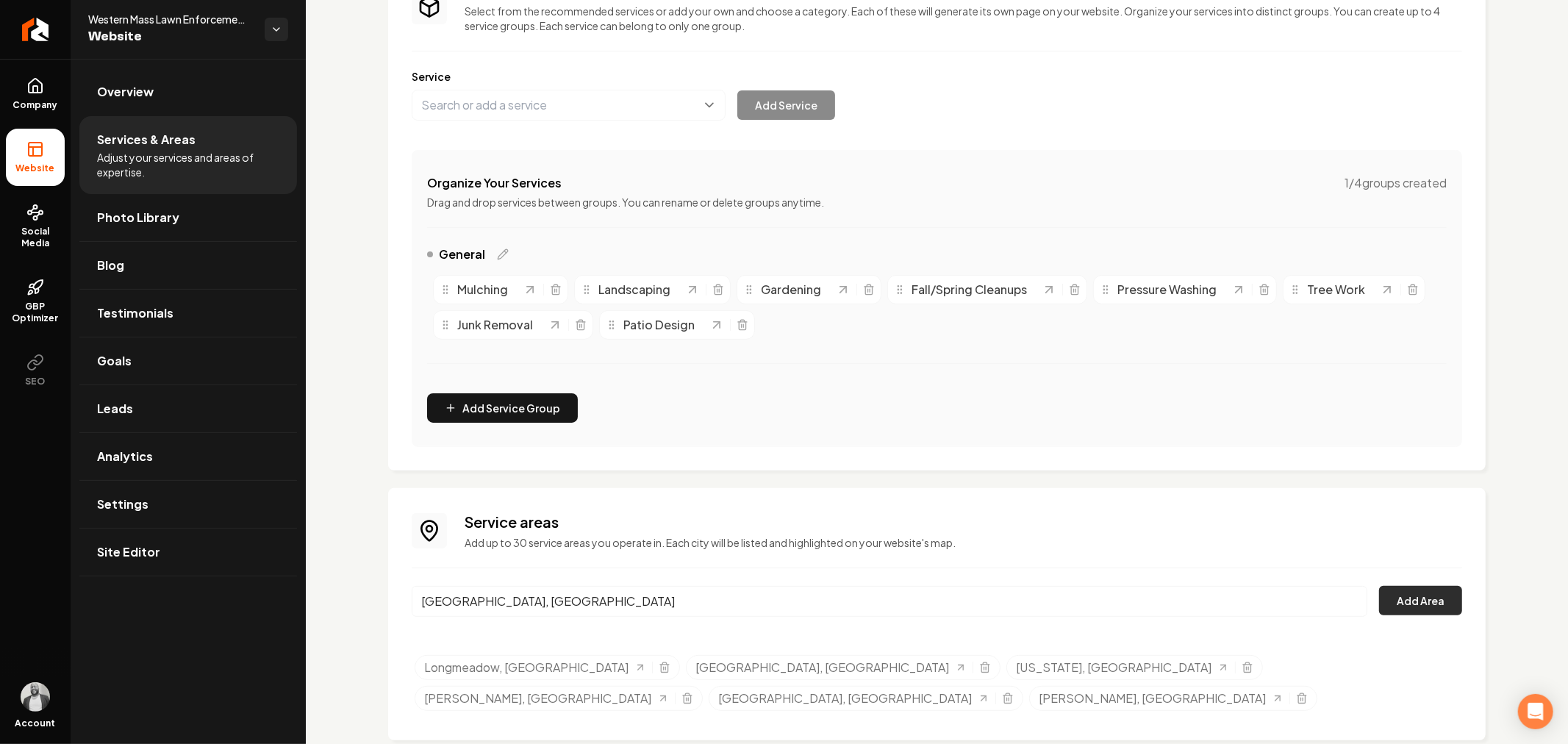
click at [1410, 599] on button "Add Area" at bounding box center [1420, 600] width 83 height 29
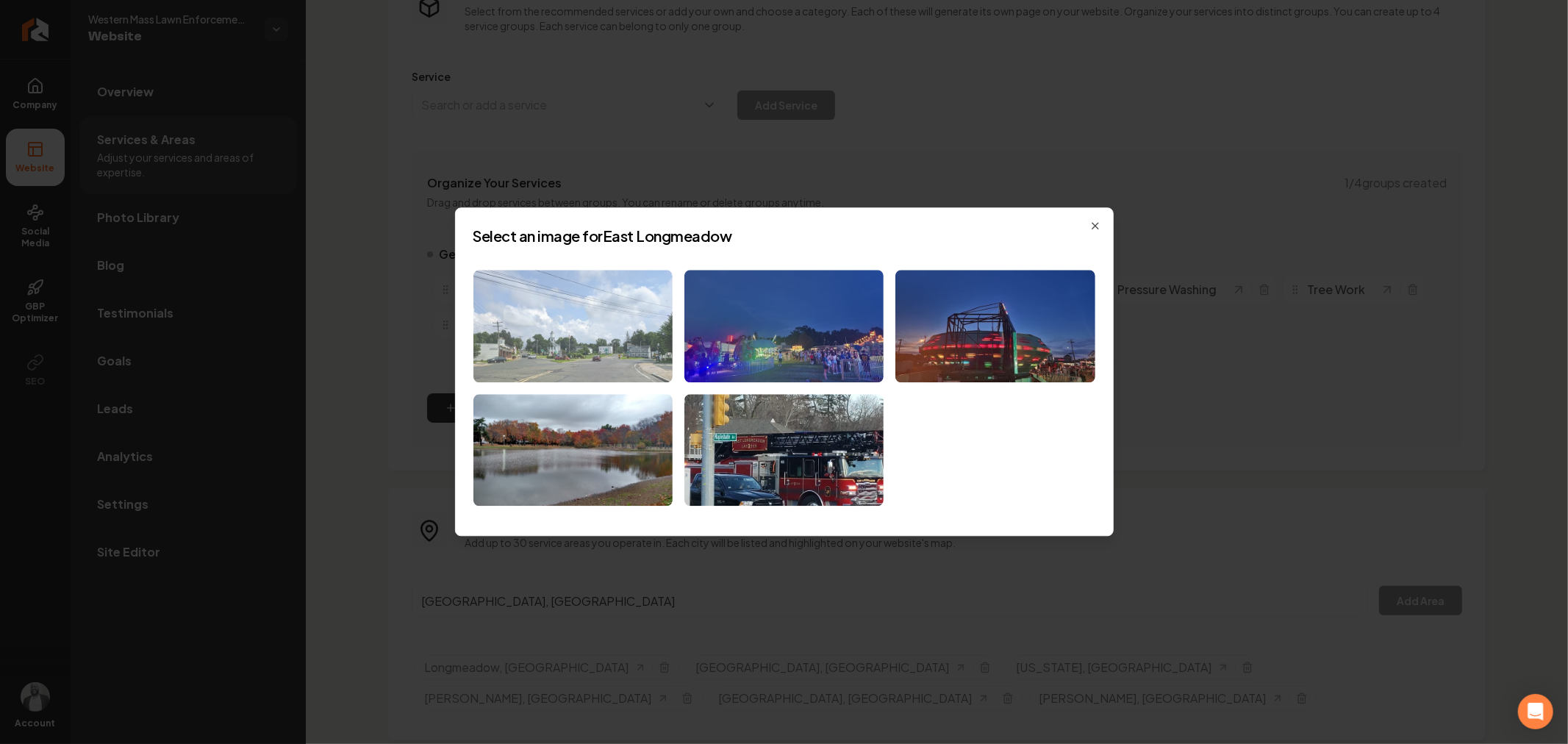
click at [539, 326] on img at bounding box center [573, 327] width 199 height 113
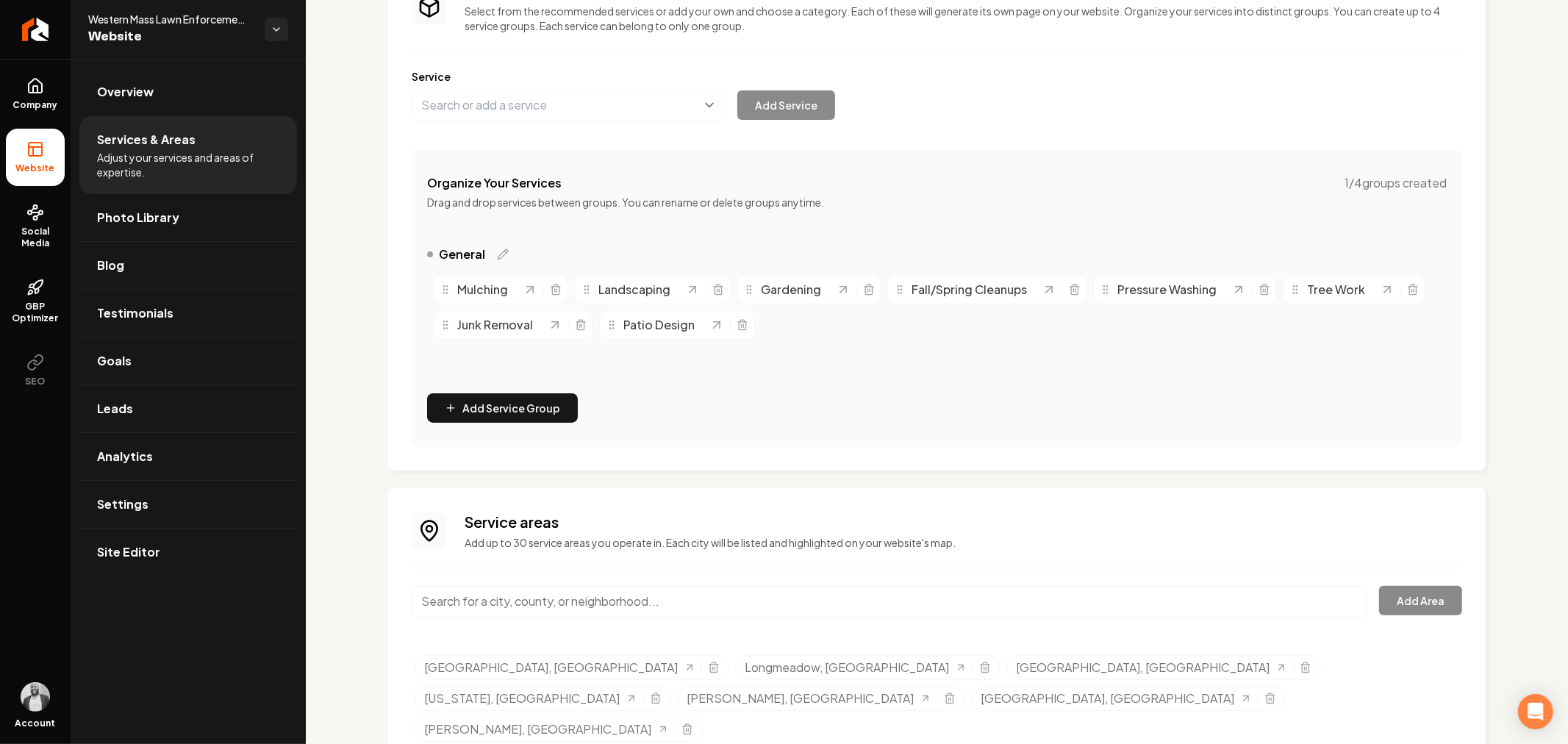
click at [597, 601] on input "Main content area" at bounding box center [890, 601] width 956 height 31
paste input "[GEOGRAPHIC_DATA]"
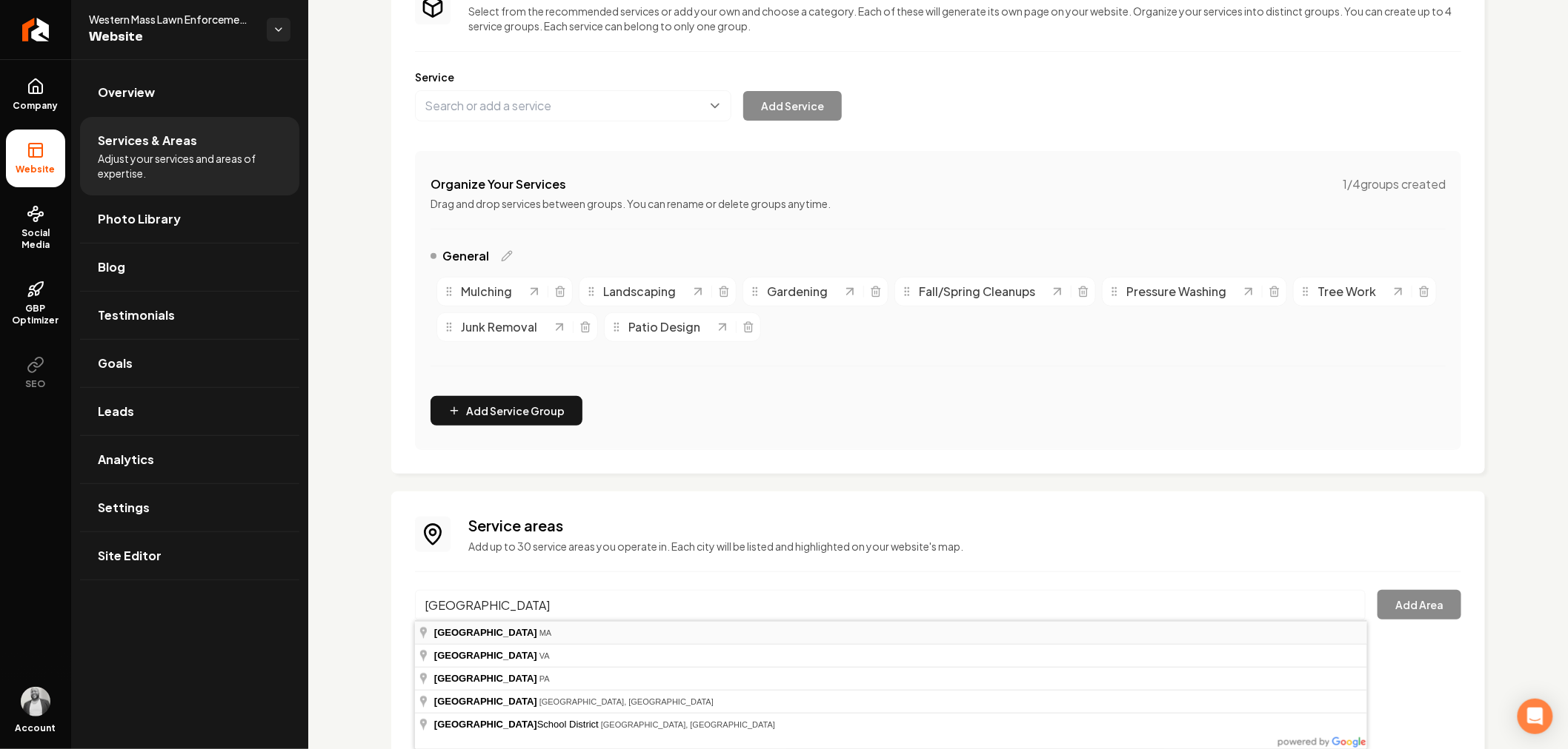
type input "[GEOGRAPHIC_DATA], [GEOGRAPHIC_DATA]"
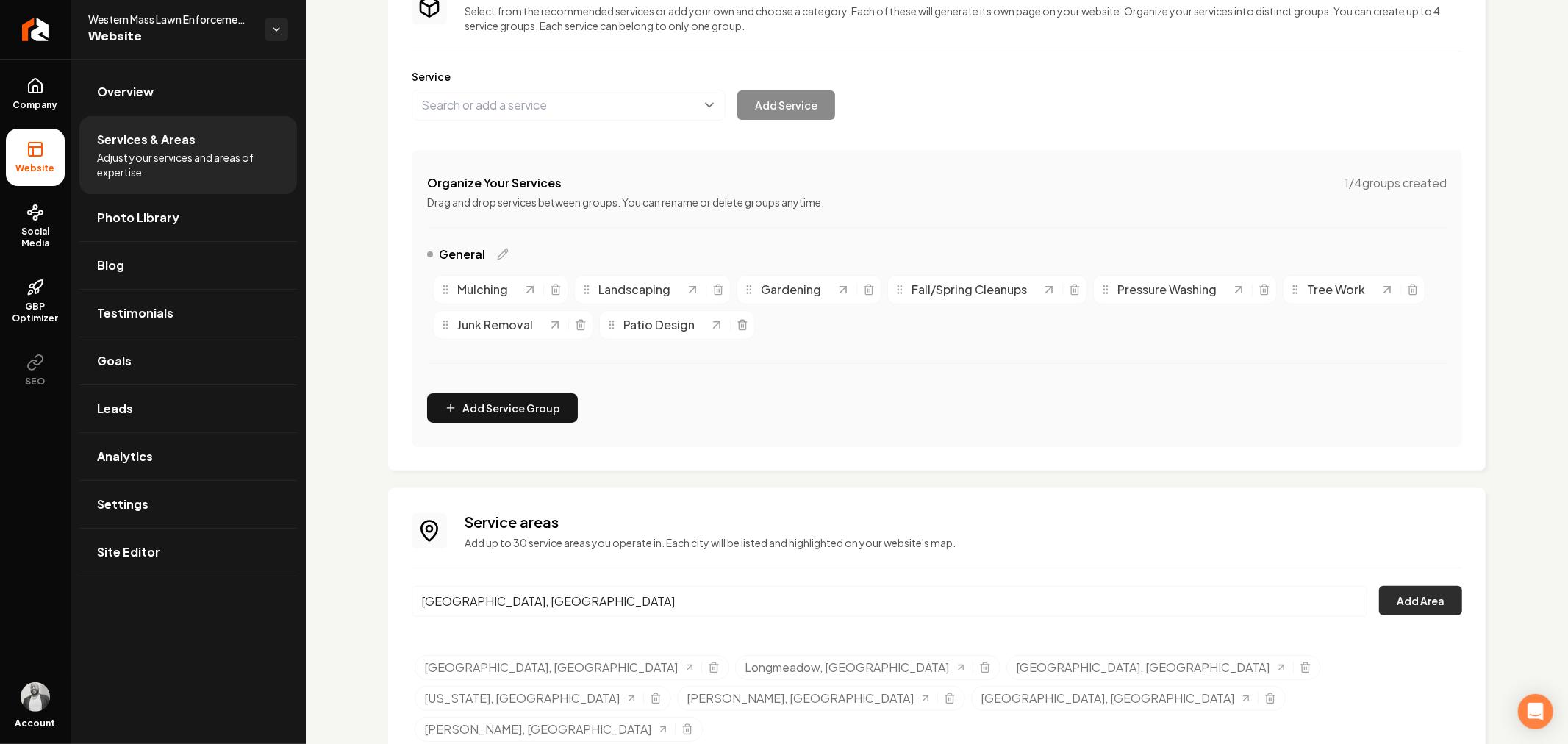
click at [1386, 608] on button "Add Area" at bounding box center [1420, 600] width 83 height 29
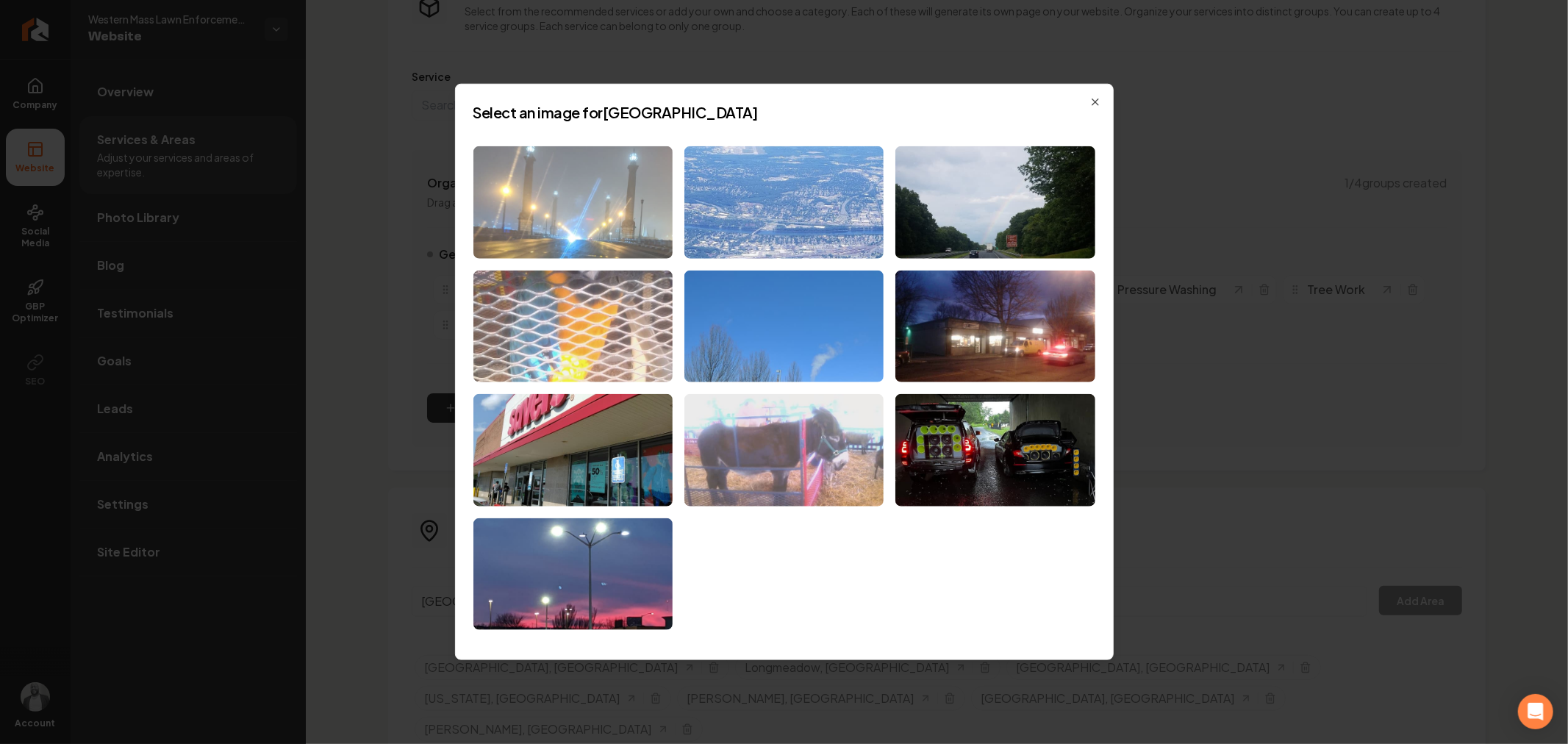
click at [585, 222] on img at bounding box center [573, 203] width 199 height 113
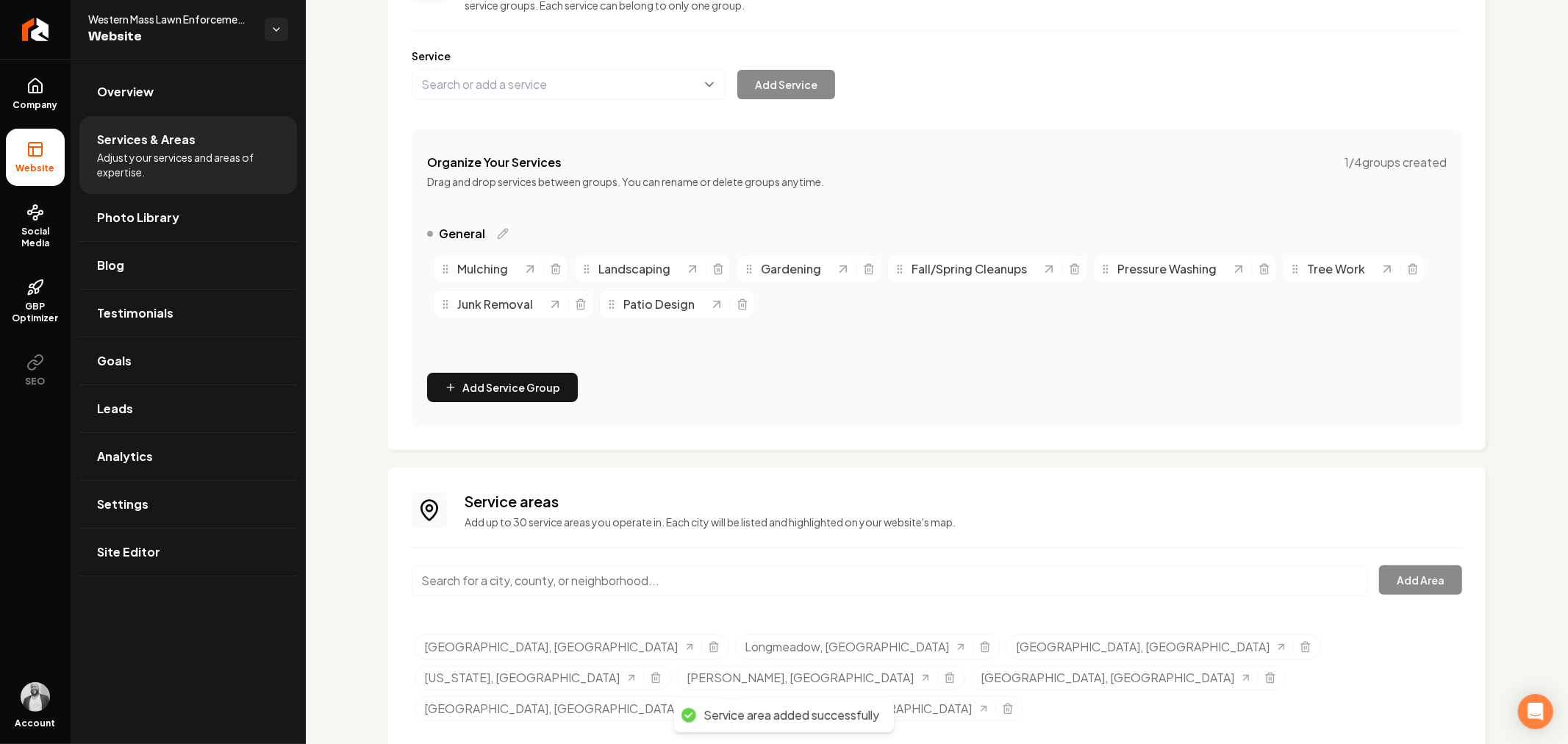
scroll to position [169, 0]
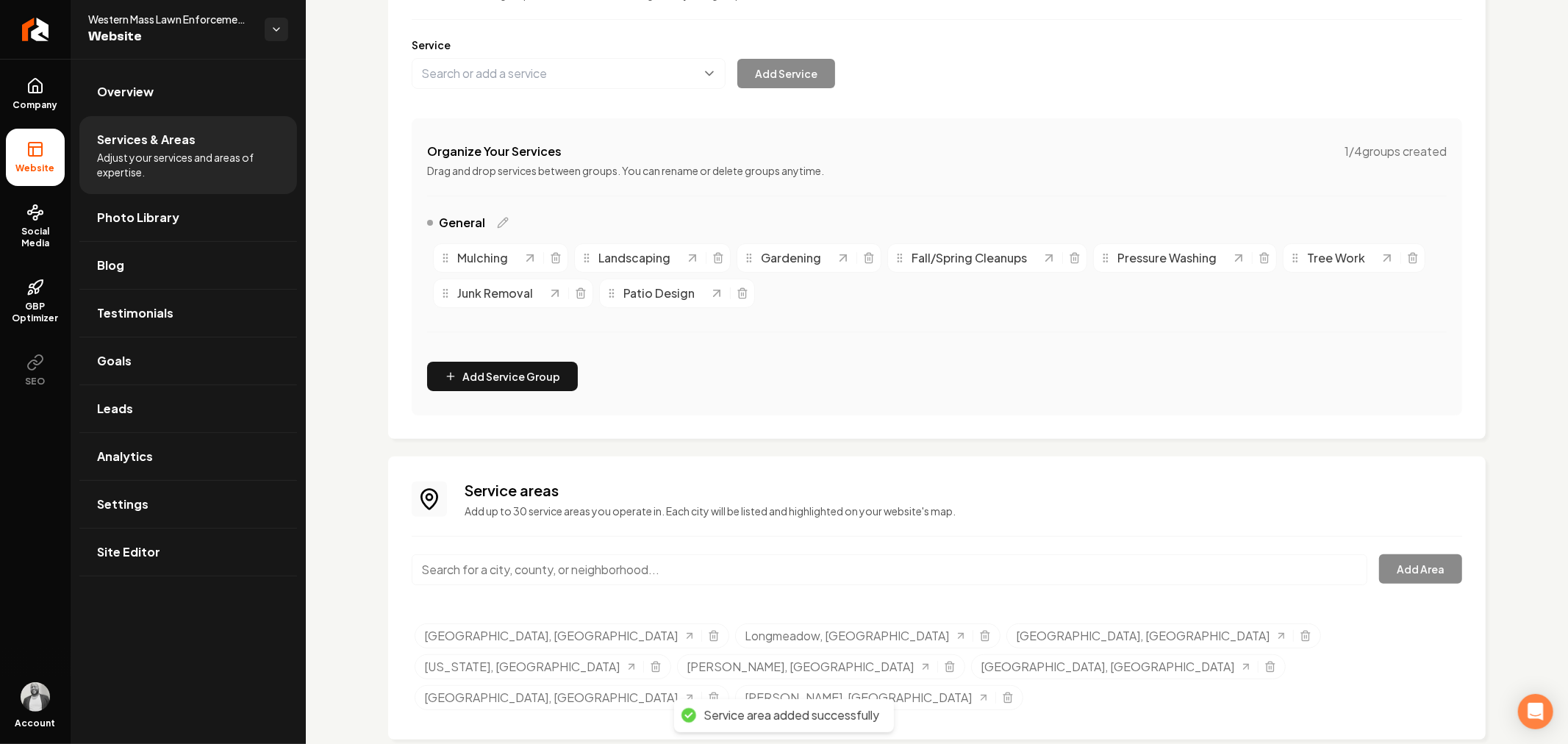
click at [704, 571] on input "Main content area" at bounding box center [890, 570] width 956 height 31
paste input "Belchertown"
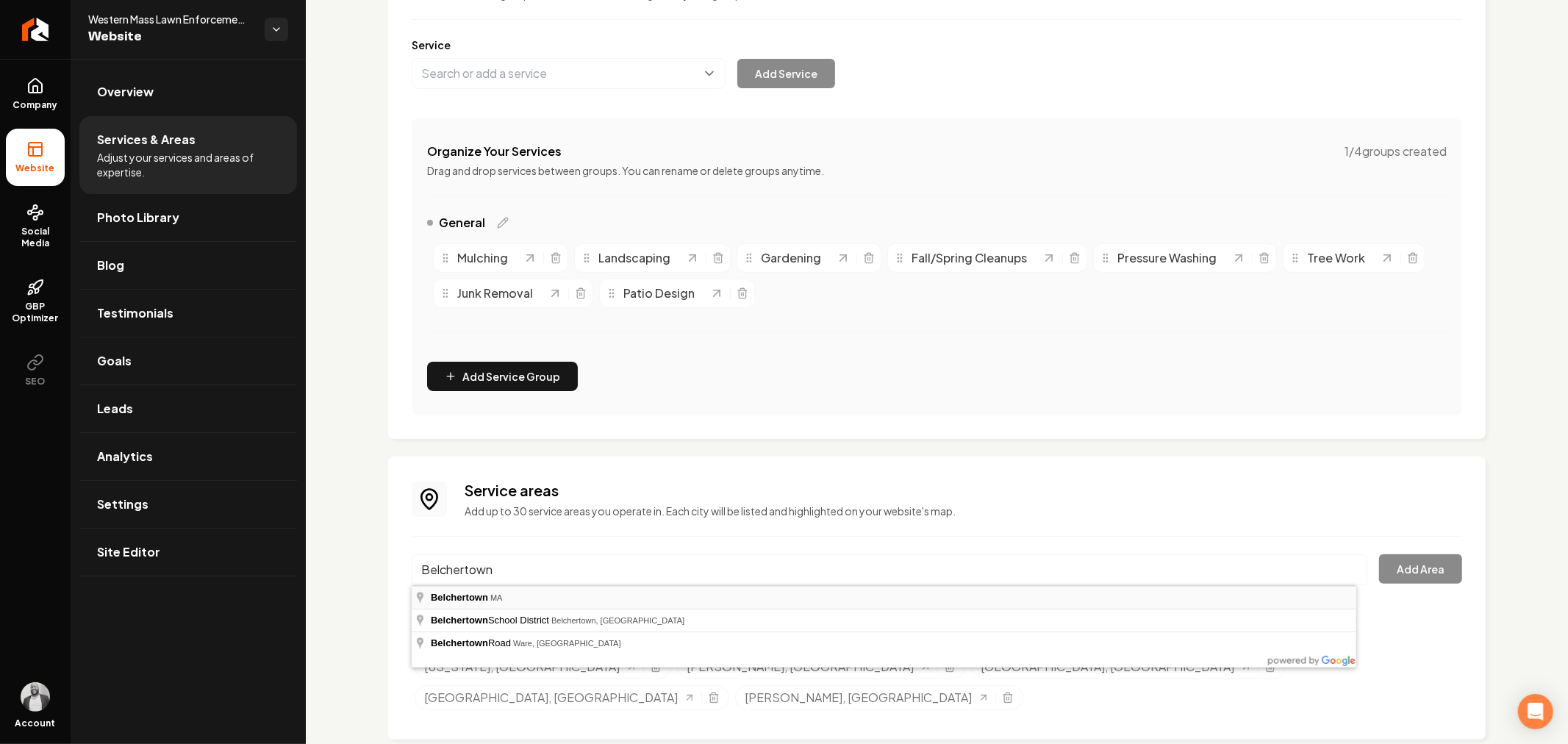
type input "Belchertown, [GEOGRAPHIC_DATA]"
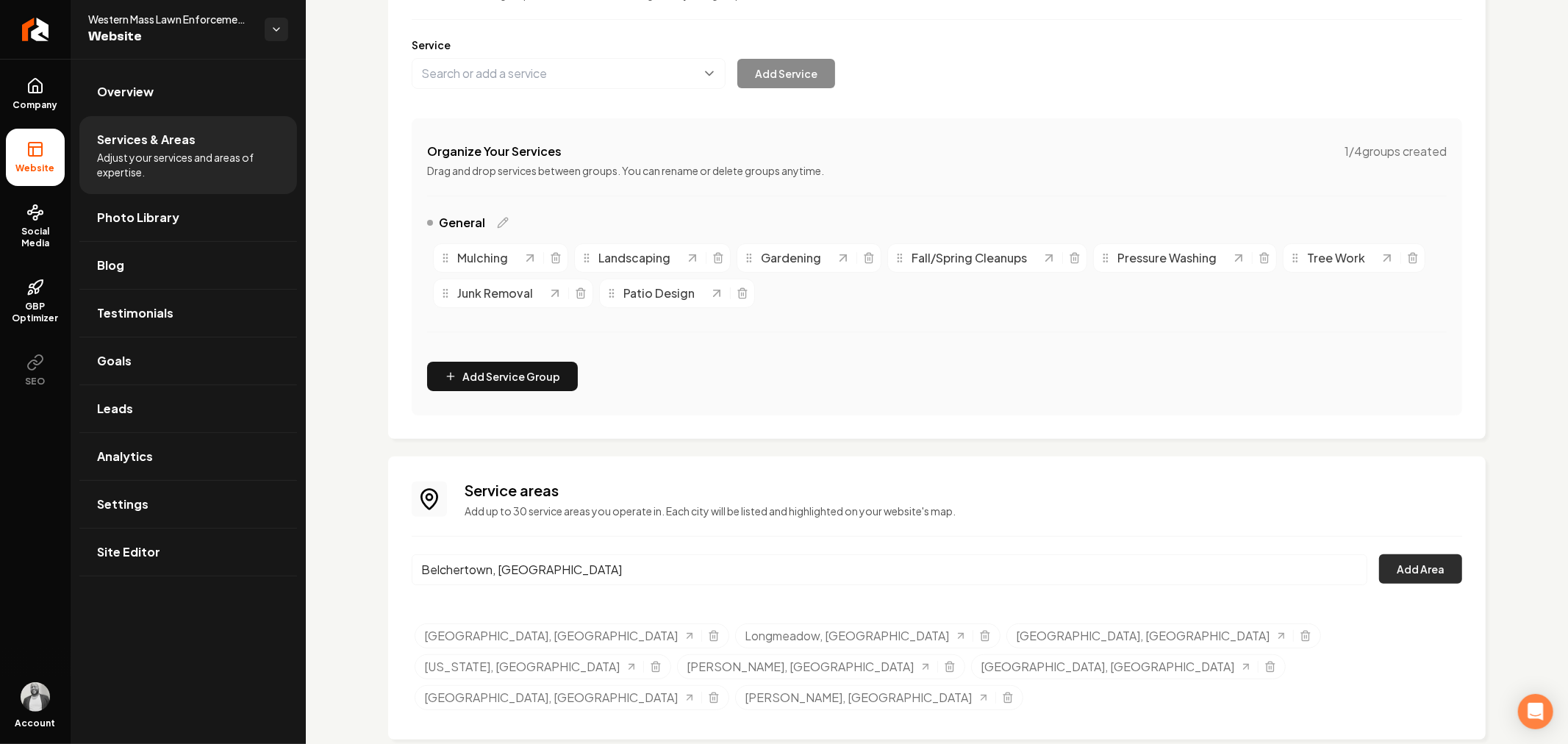
click at [1391, 576] on button "Add Area" at bounding box center [1420, 569] width 83 height 29
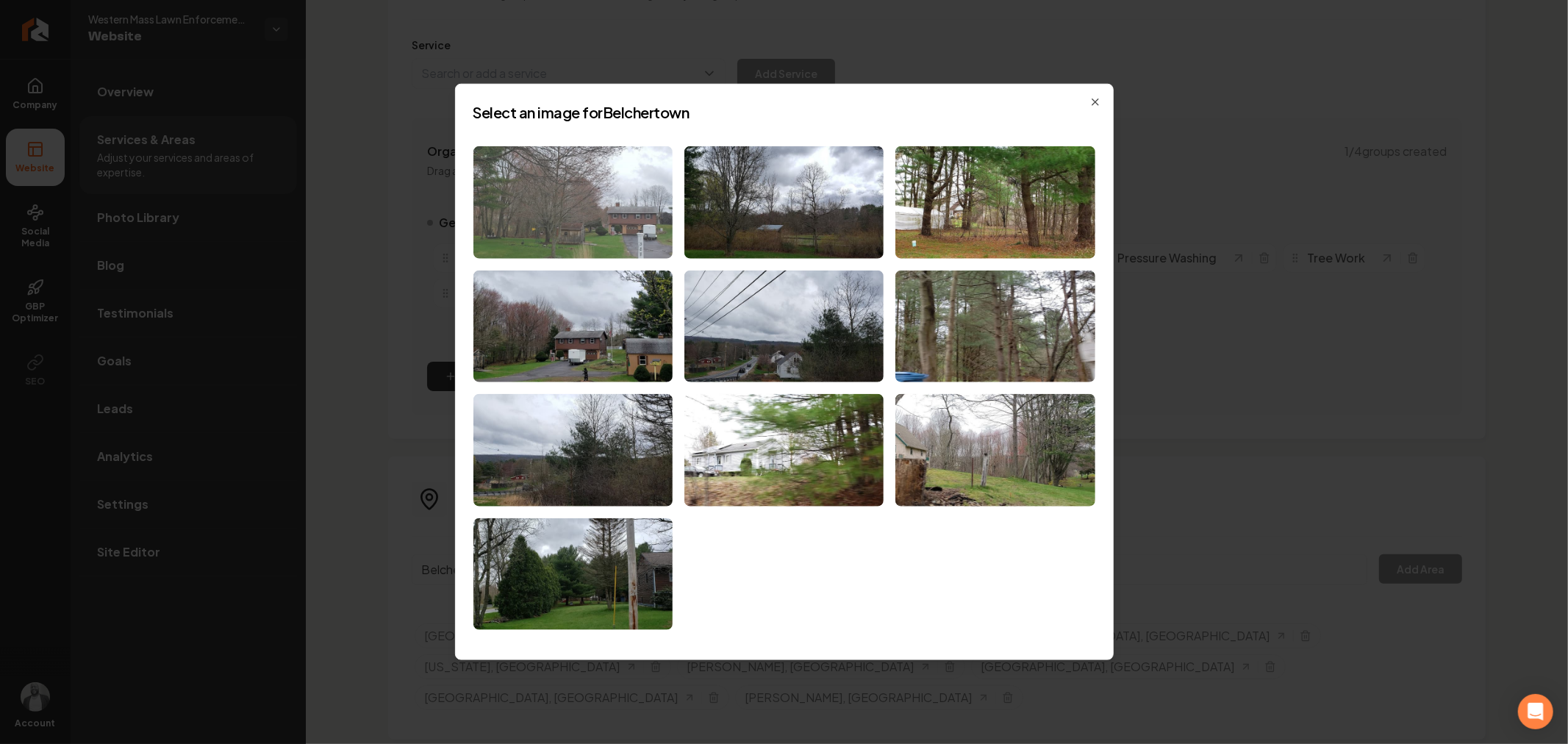
click at [579, 231] on img at bounding box center [573, 203] width 199 height 113
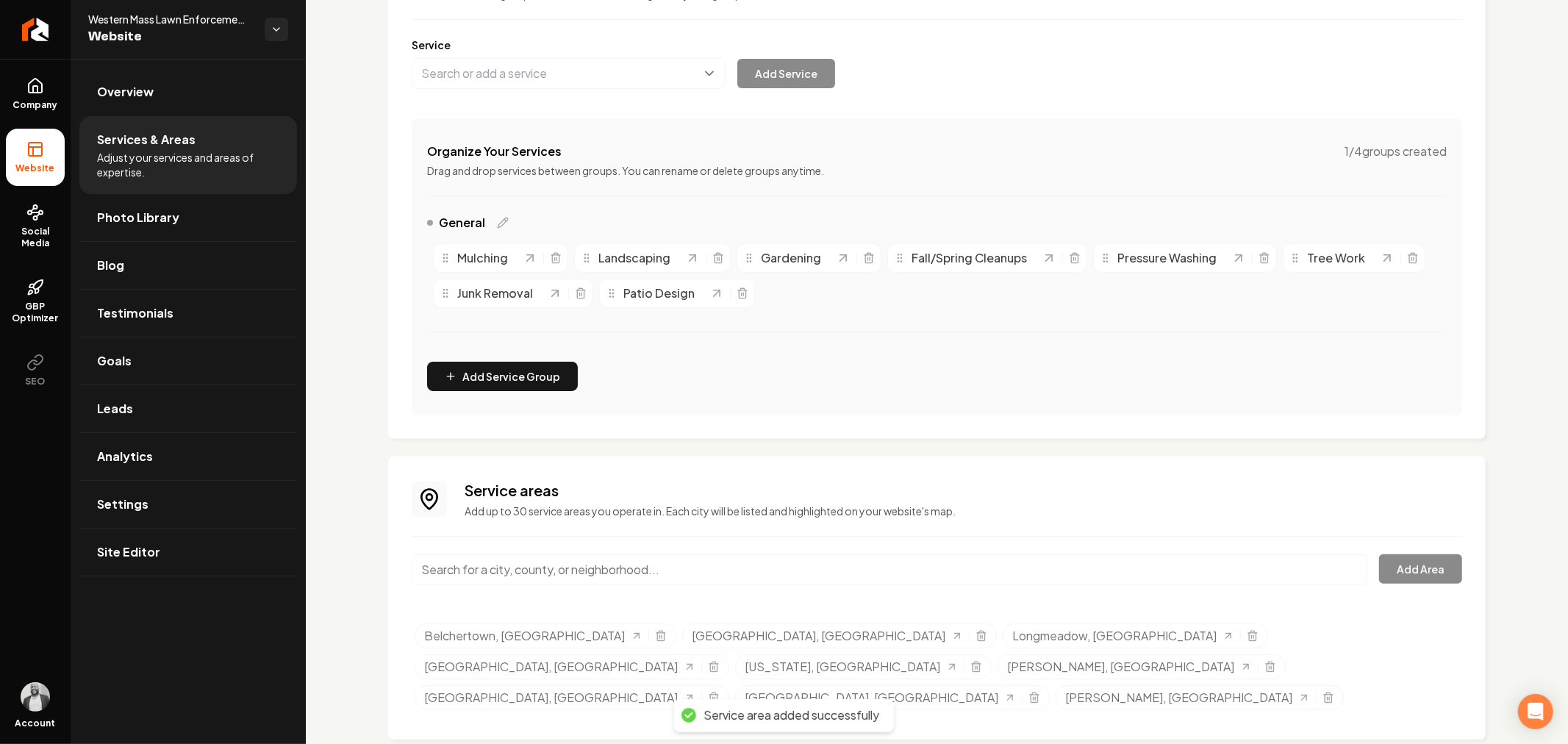
click at [597, 564] on input "Main content area" at bounding box center [890, 570] width 956 height 31
paste input "Westfield"
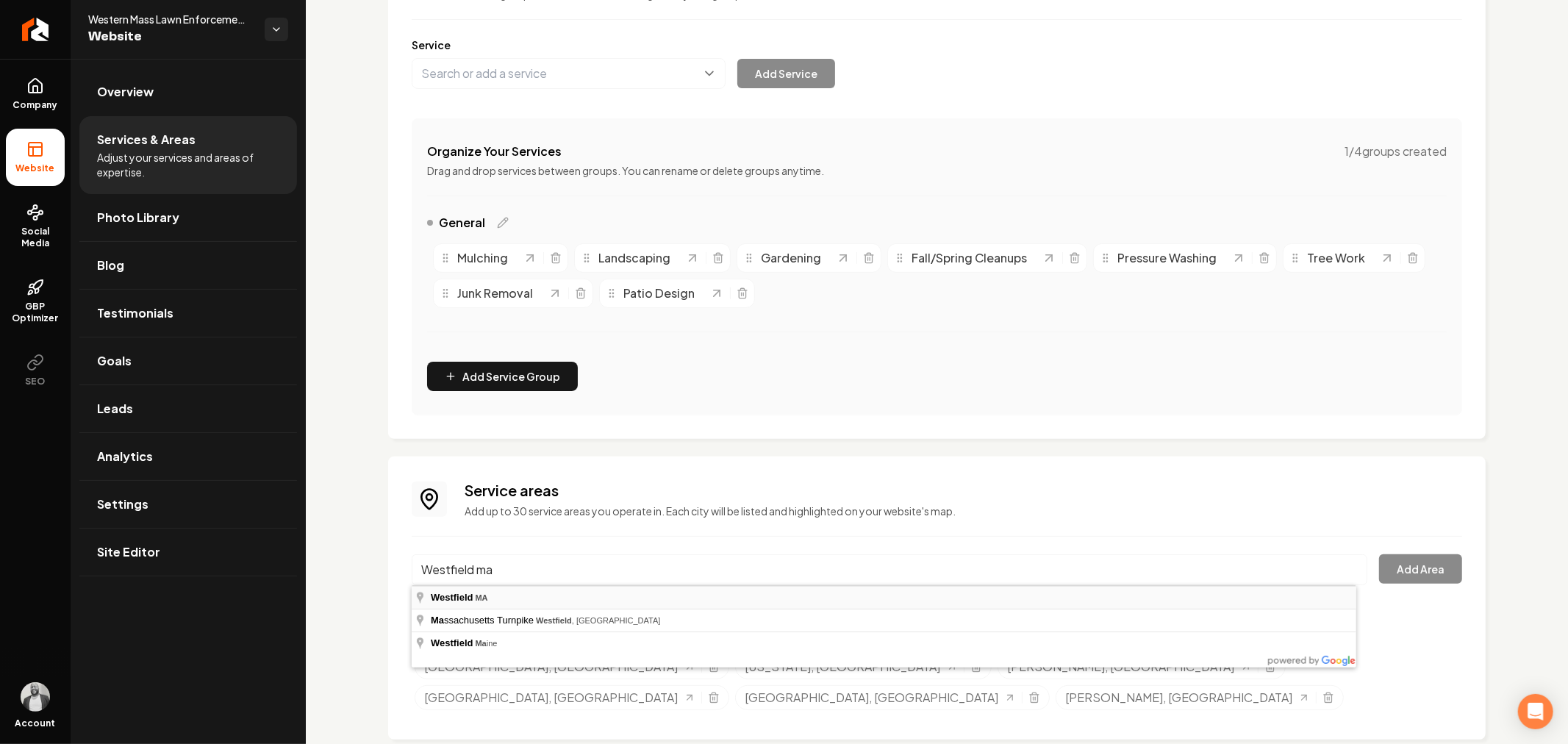
type input "[GEOGRAPHIC_DATA], [GEOGRAPHIC_DATA]"
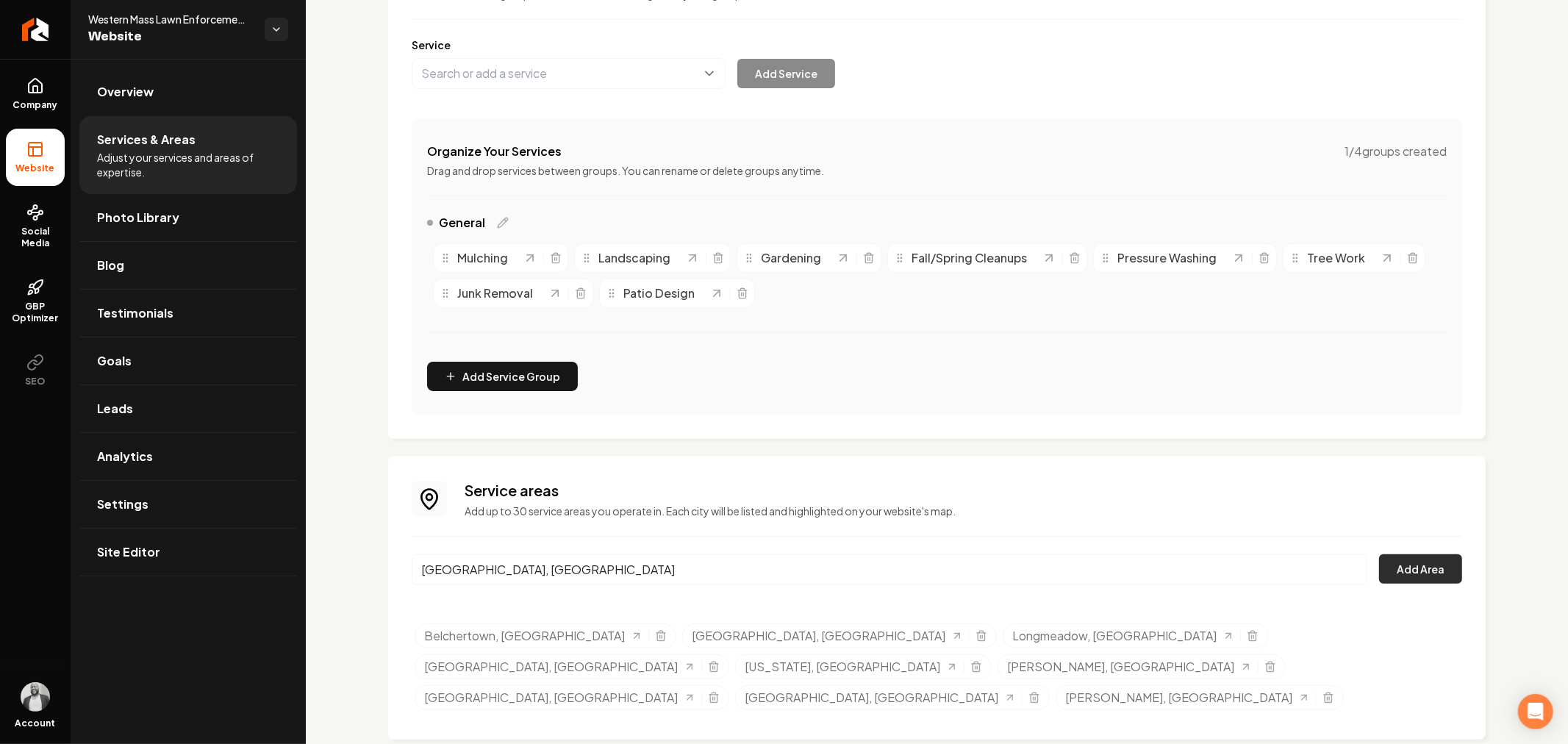
click at [1386, 571] on button "Add Area" at bounding box center [1420, 569] width 83 height 29
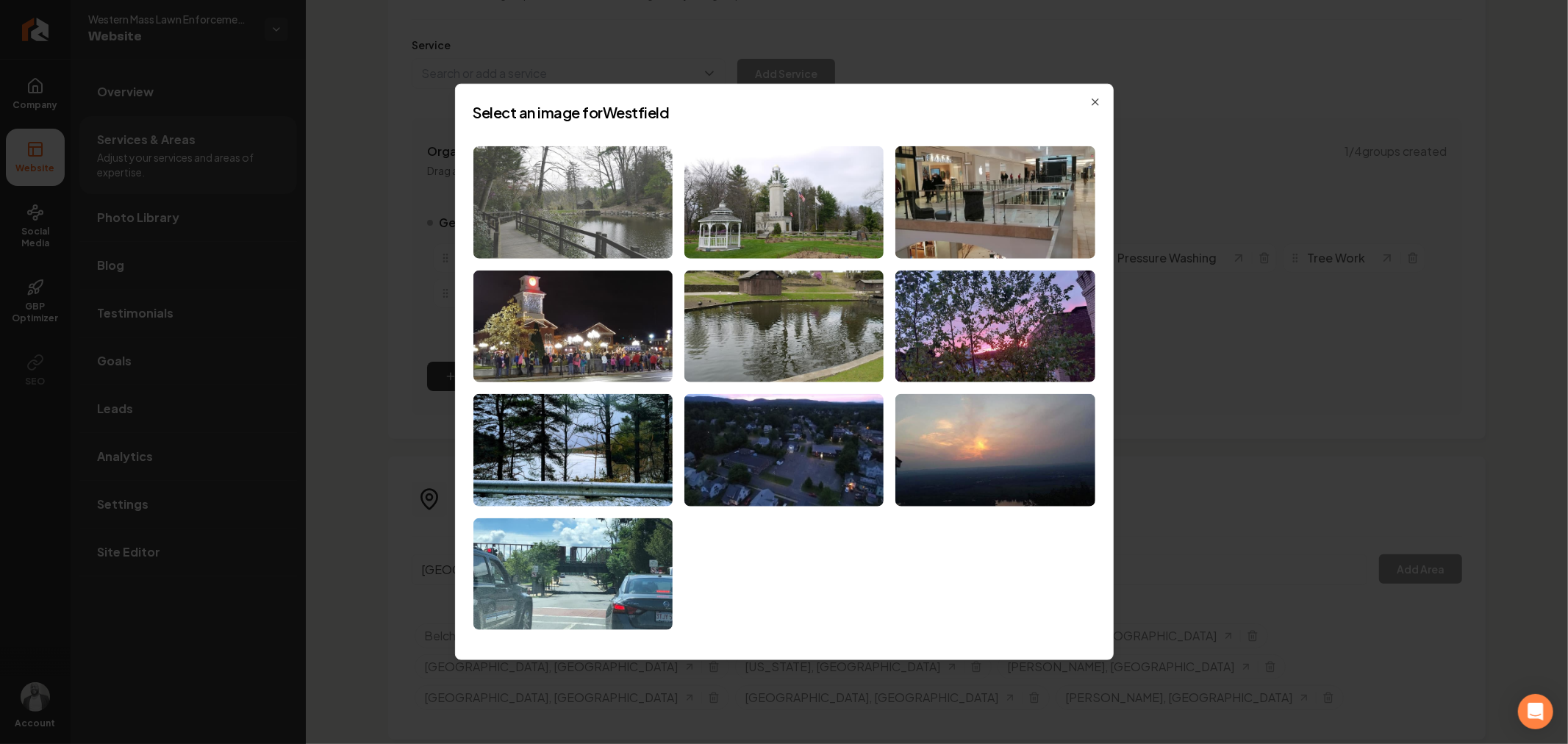
click at [620, 221] on img at bounding box center [573, 203] width 199 height 113
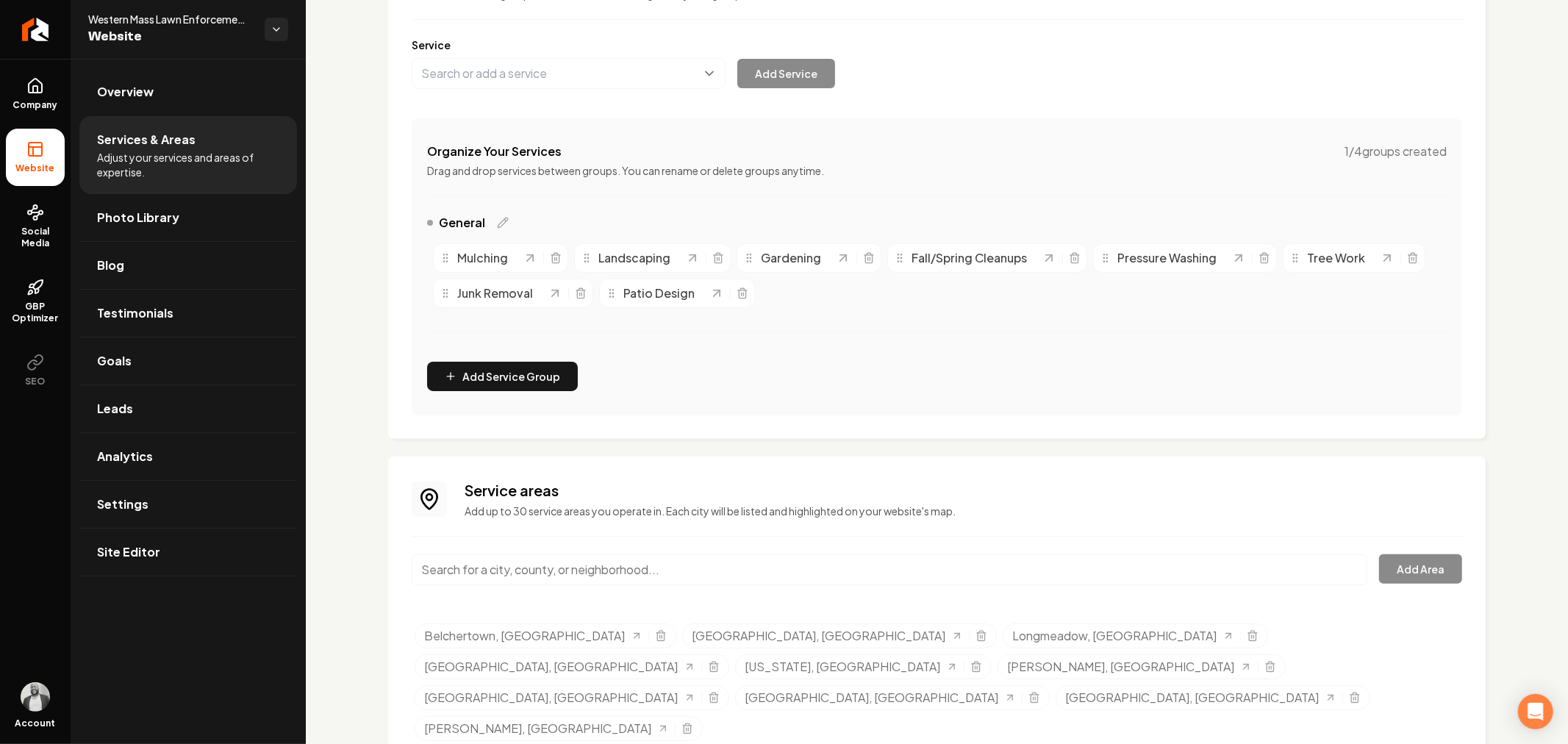
click at [750, 568] on input "Main content area" at bounding box center [890, 570] width 956 height 31
paste input "Chicopee"
type input "Chicopee, [GEOGRAPHIC_DATA]"
click at [1393, 562] on button "Add Area" at bounding box center [1420, 569] width 83 height 29
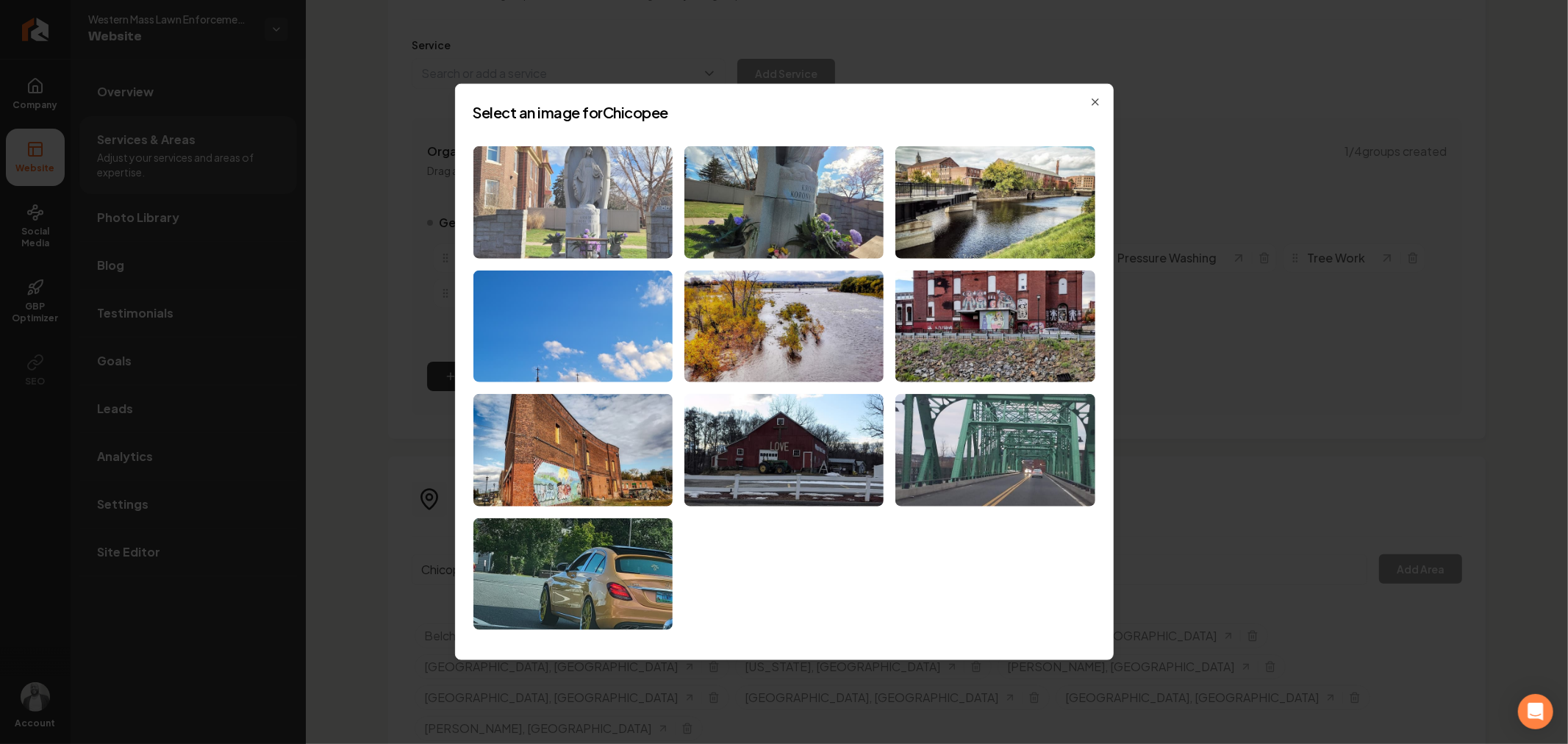
click at [626, 230] on img at bounding box center [573, 203] width 199 height 113
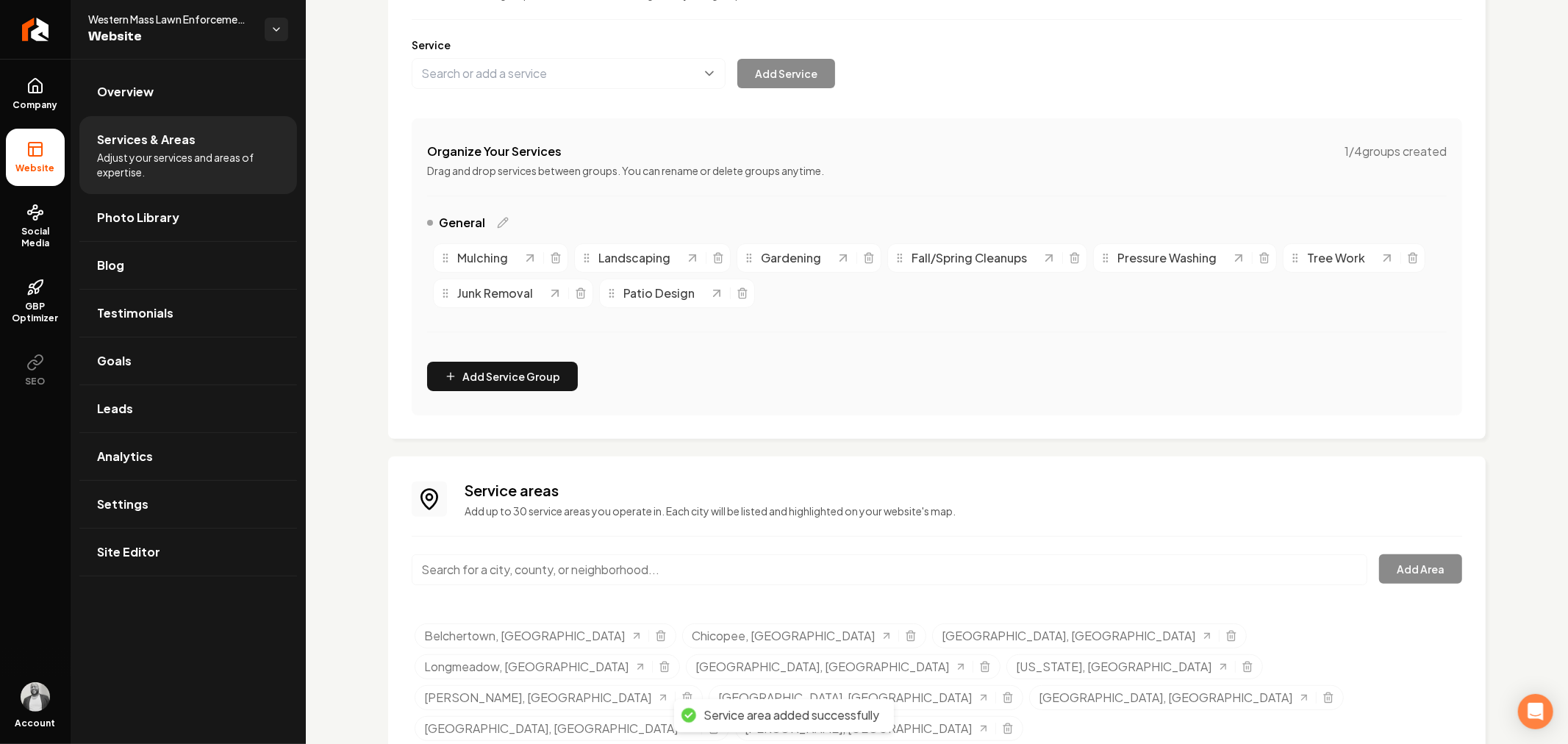
click at [788, 562] on input "Main content area" at bounding box center [890, 570] width 956 height 31
paste input "Holyoke"
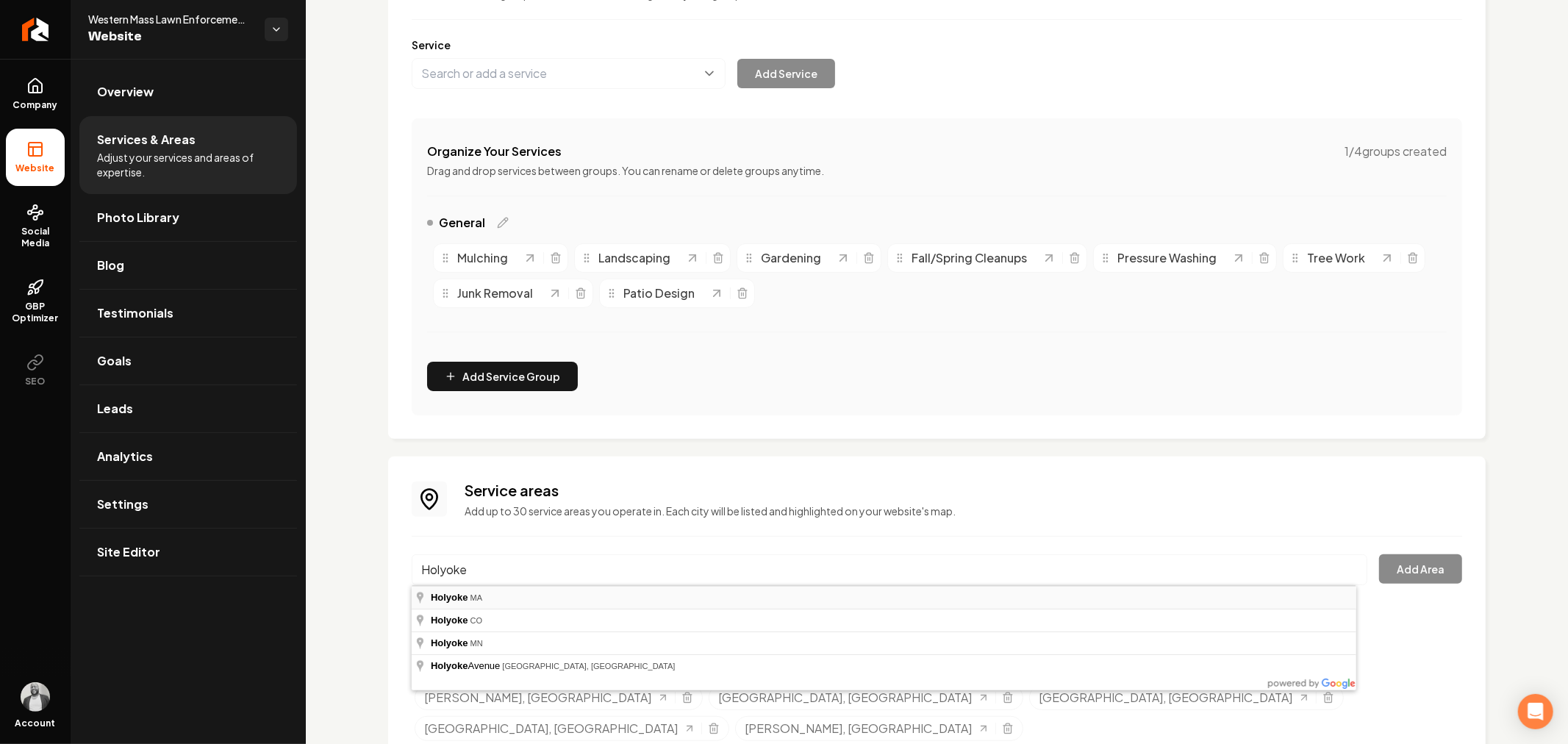
type input "Holyoke, [GEOGRAPHIC_DATA]"
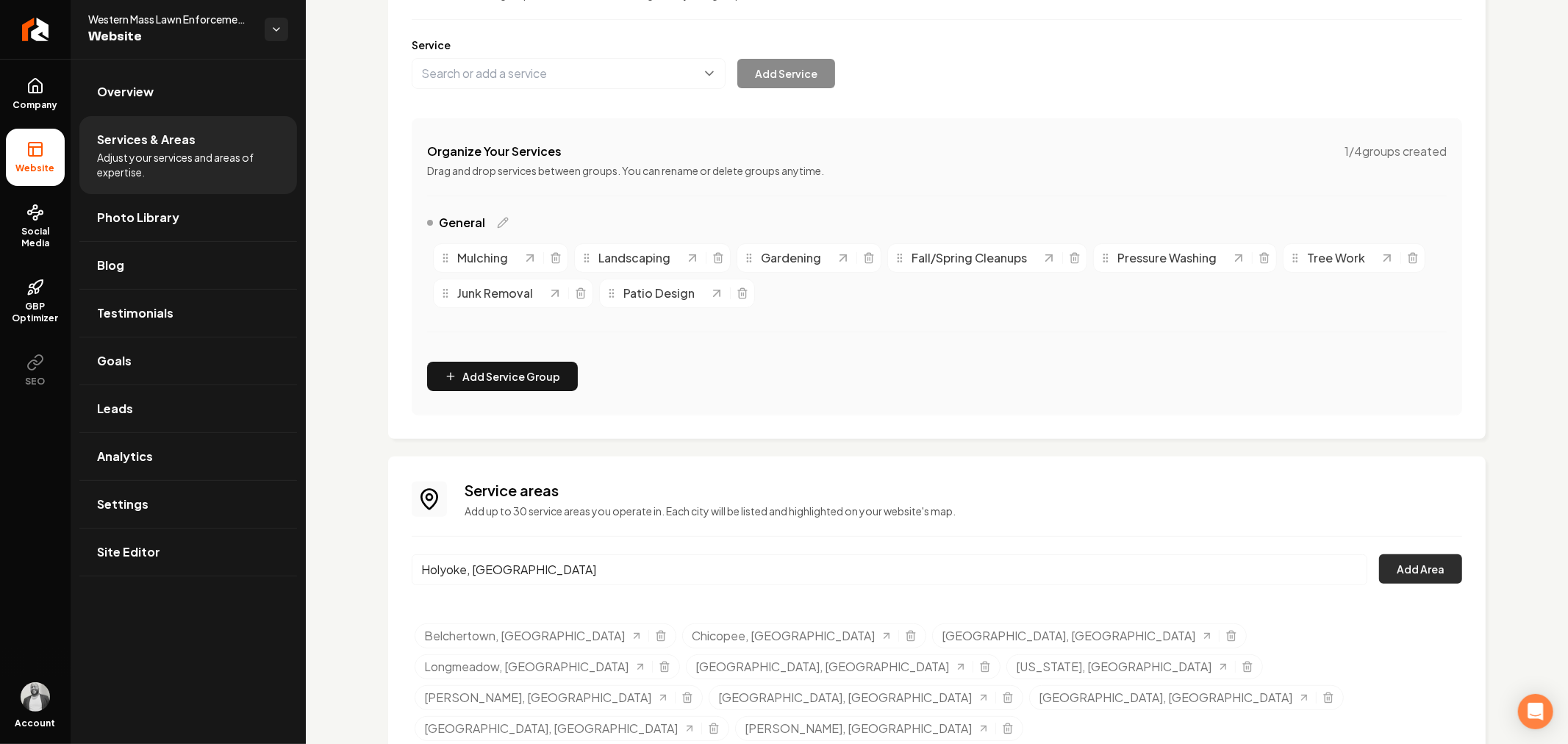
click at [1410, 574] on button "Add Area" at bounding box center [1420, 569] width 83 height 29
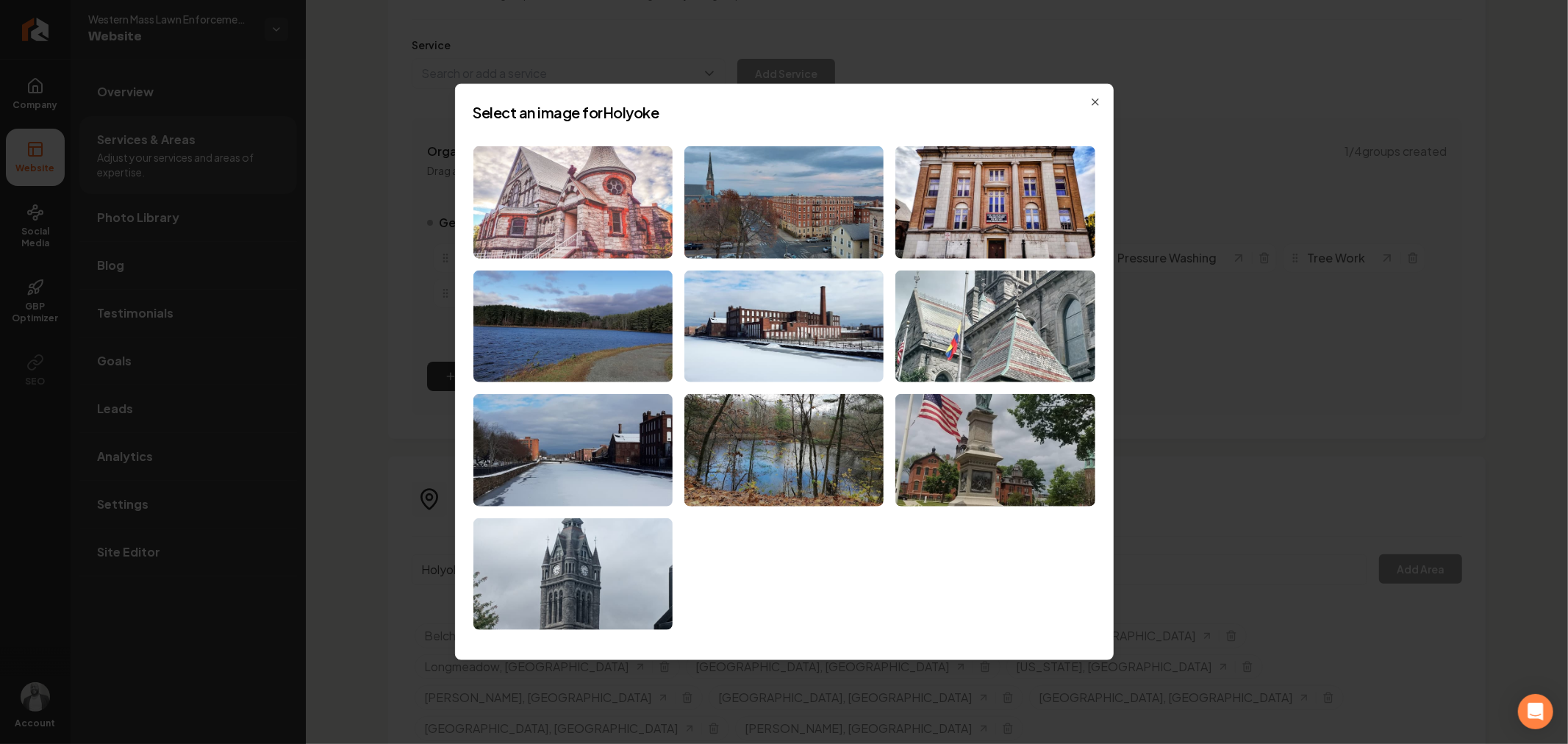
click at [586, 181] on img at bounding box center [573, 203] width 199 height 113
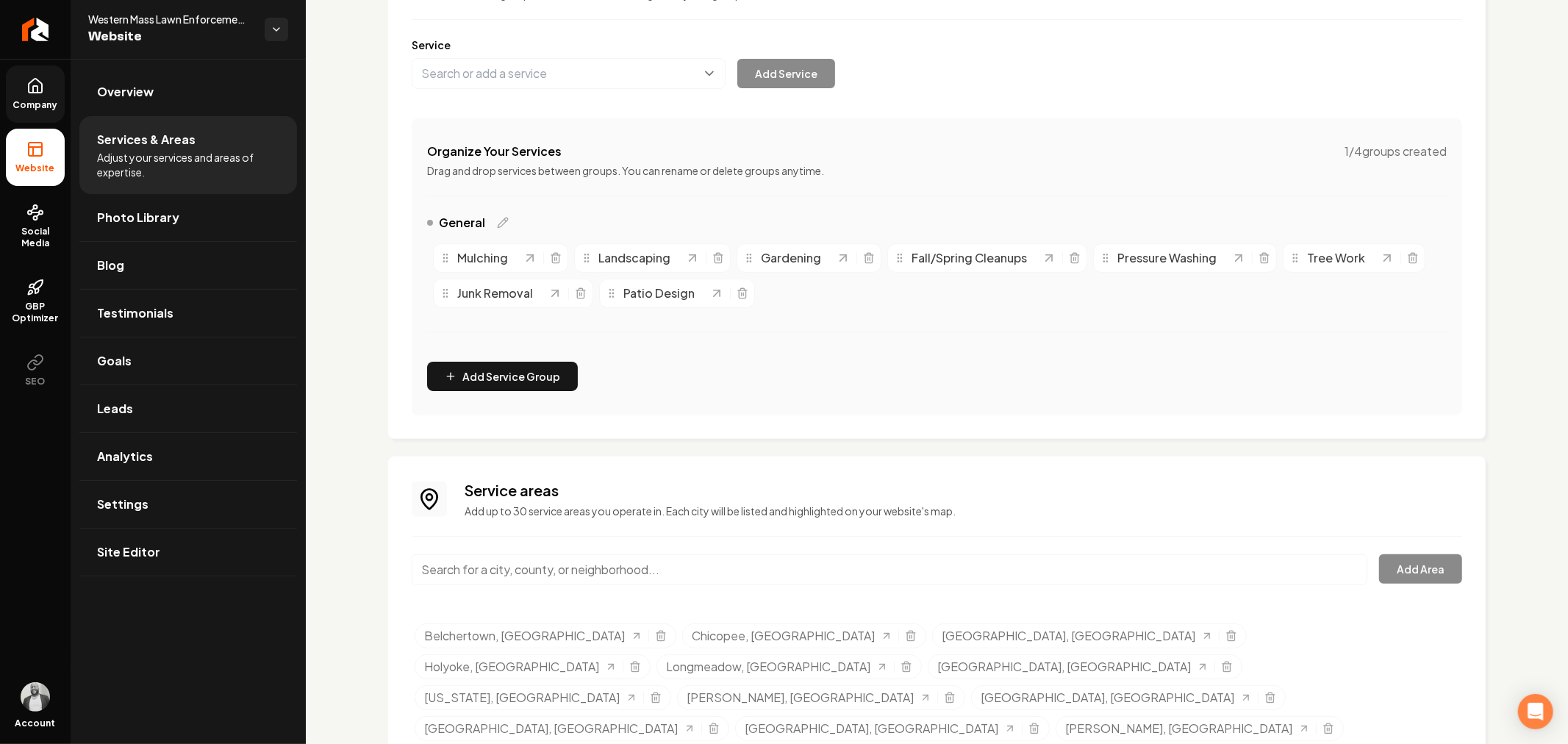
click at [45, 105] on span "Company" at bounding box center [35, 105] width 56 height 11
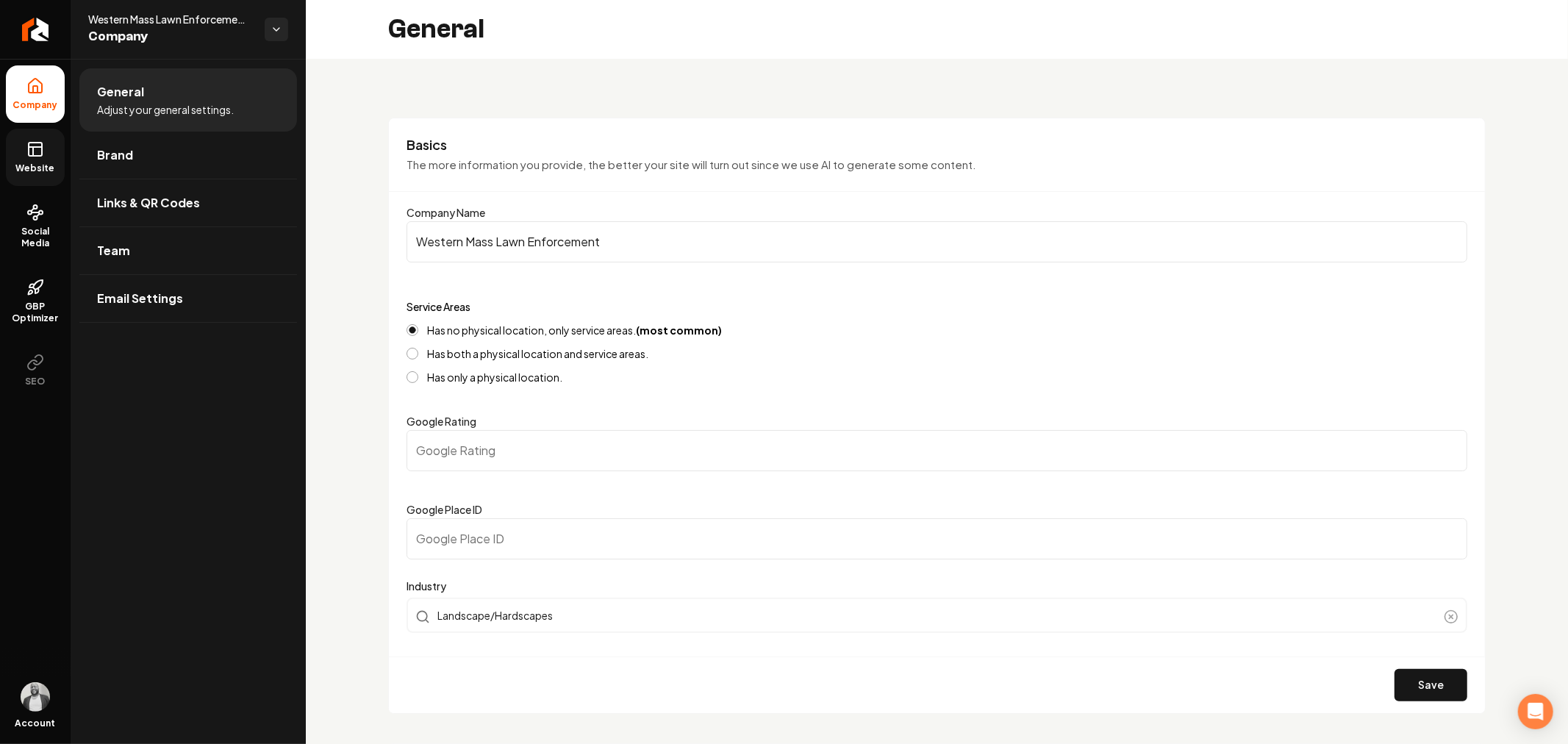
click at [42, 151] on icon at bounding box center [35, 150] width 18 height 18
